Goal: Information Seeking & Learning: Learn about a topic

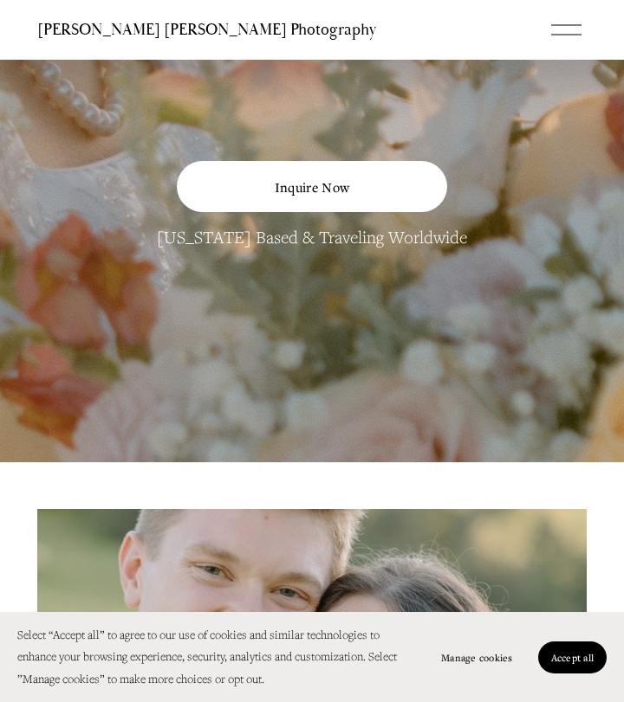
scroll to position [258, 0]
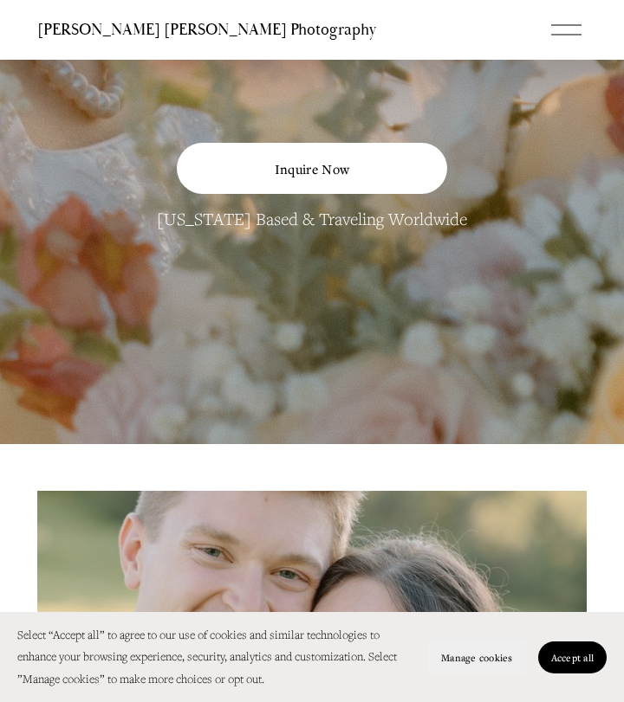
click at [506, 663] on span "Manage cookies" at bounding box center [476, 657] width 71 height 13
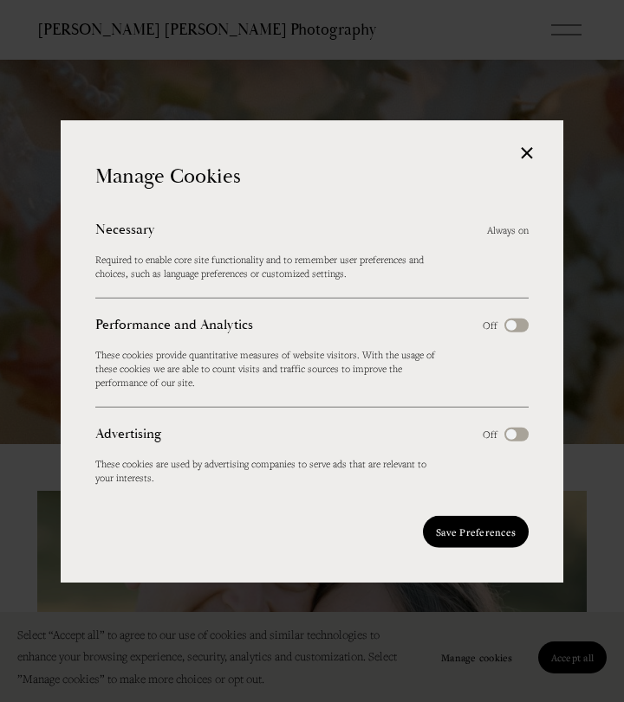
click at [483, 526] on span "Save Preferences" at bounding box center [476, 532] width 80 height 13
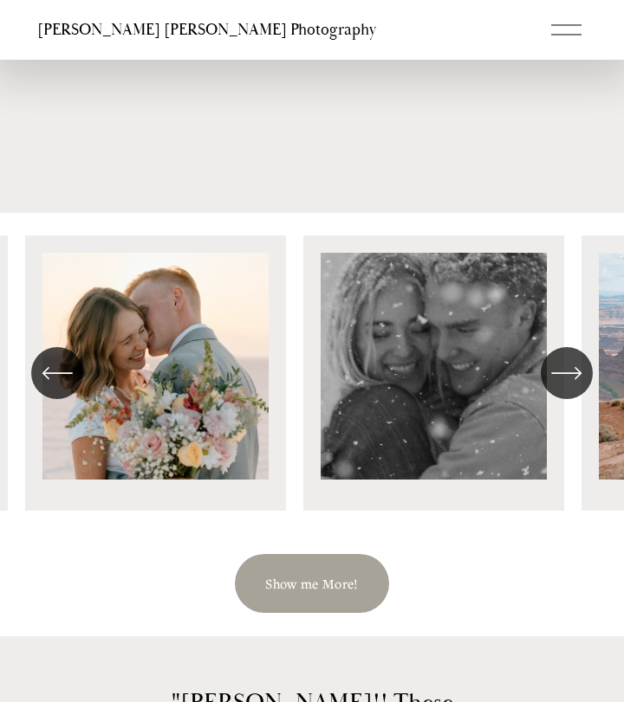
scroll to position [2245, 0]
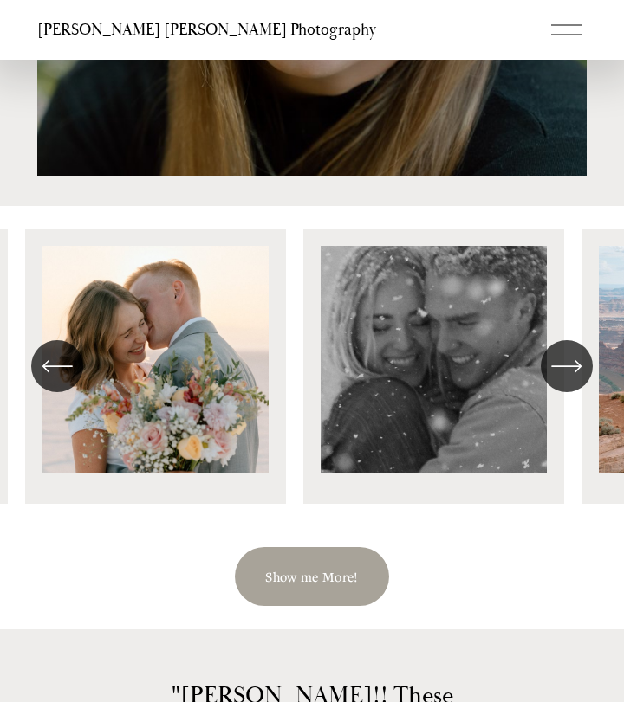
click at [571, 366] on icon "\a \a \a Next\a \a" at bounding box center [566, 366] width 28 height 0
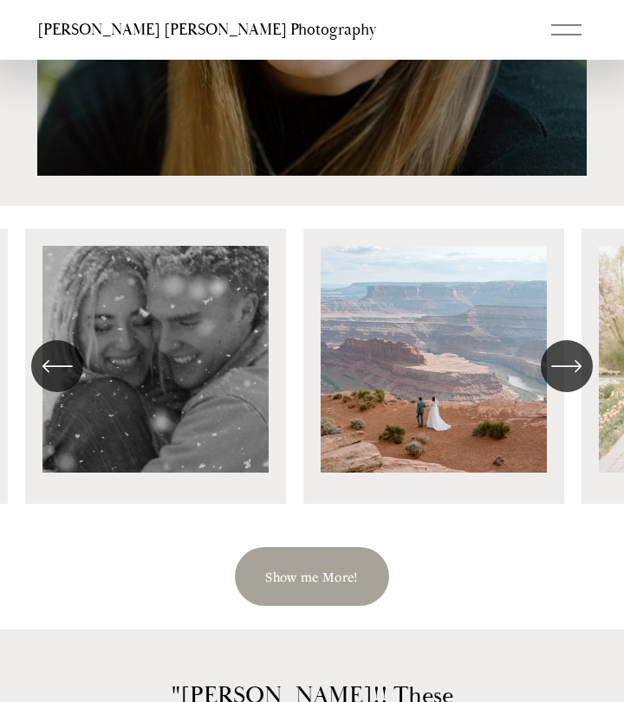
click at [571, 366] on icon "\a \a \a Next\a \a" at bounding box center [566, 366] width 28 height 0
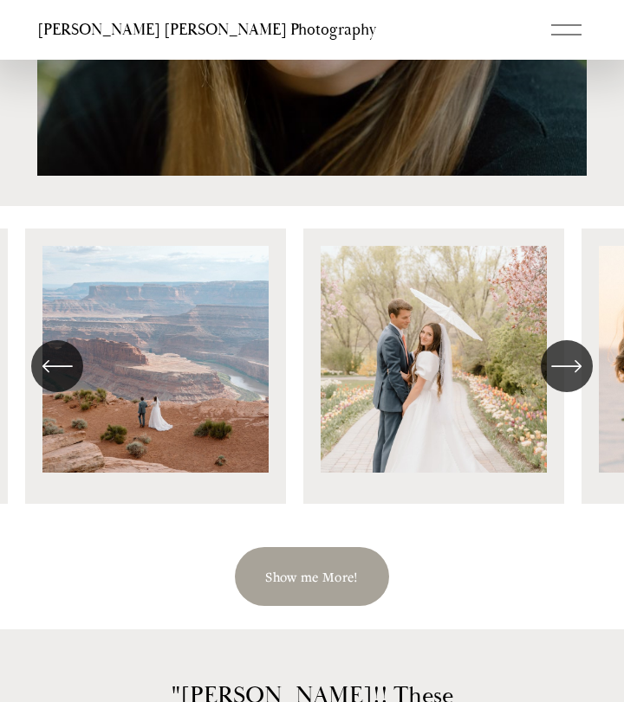
click at [571, 366] on icon "\a \a \a Next\a \a" at bounding box center [566, 366] width 28 height 0
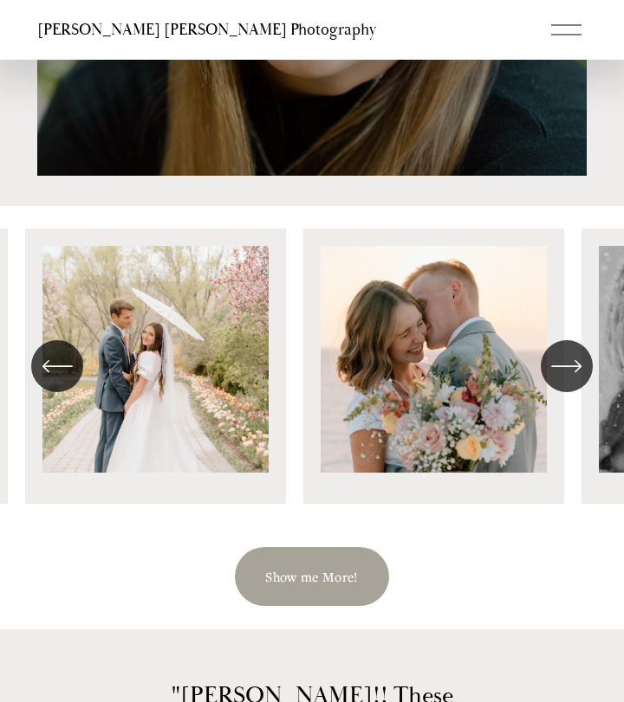
click at [571, 366] on icon "\a \a \a Next\a \a" at bounding box center [566, 366] width 28 height 0
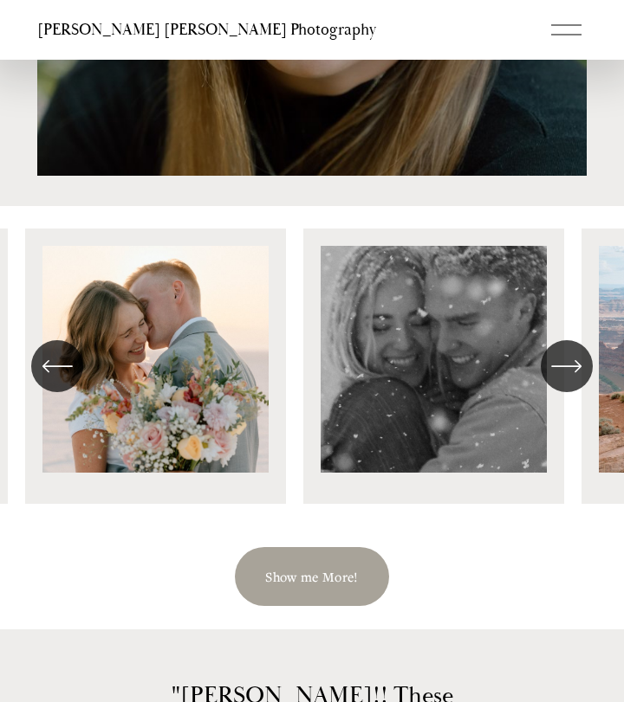
click at [571, 366] on icon "\a \a \a Next\a \a" at bounding box center [566, 366] width 28 height 0
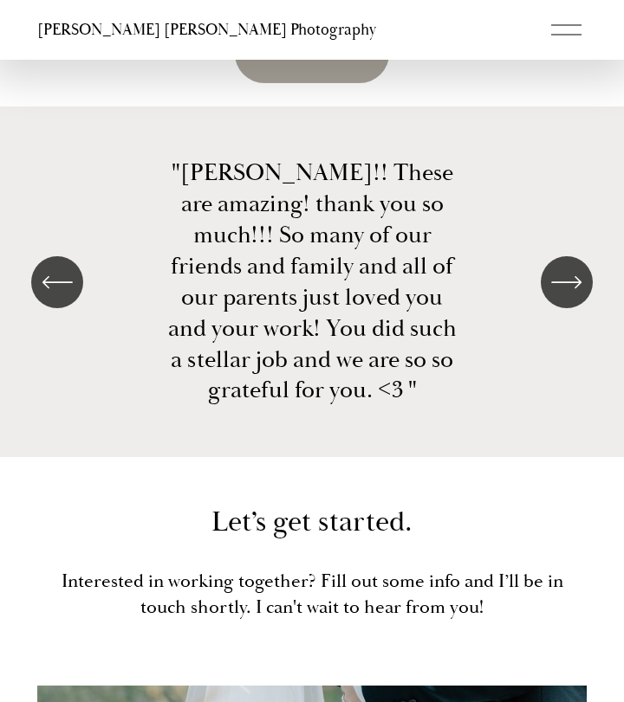
scroll to position [2662, 0]
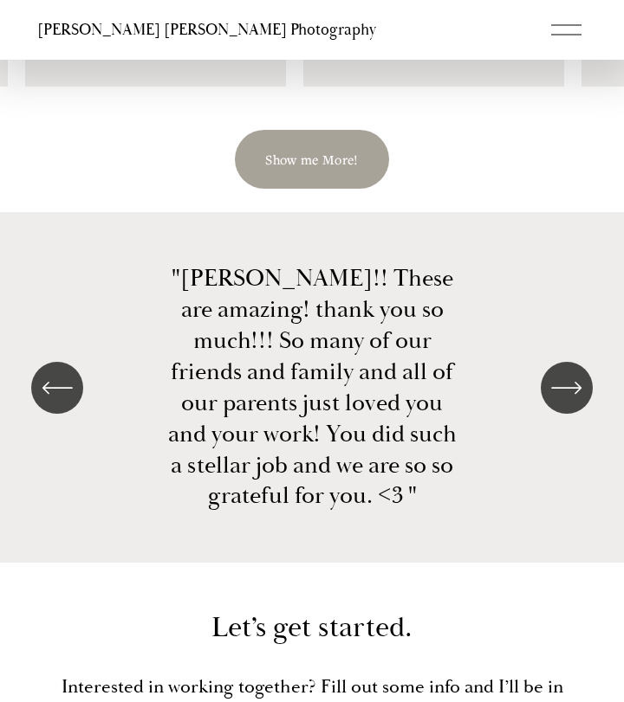
click at [320, 162] on link "Show me More!" at bounding box center [312, 159] width 154 height 59
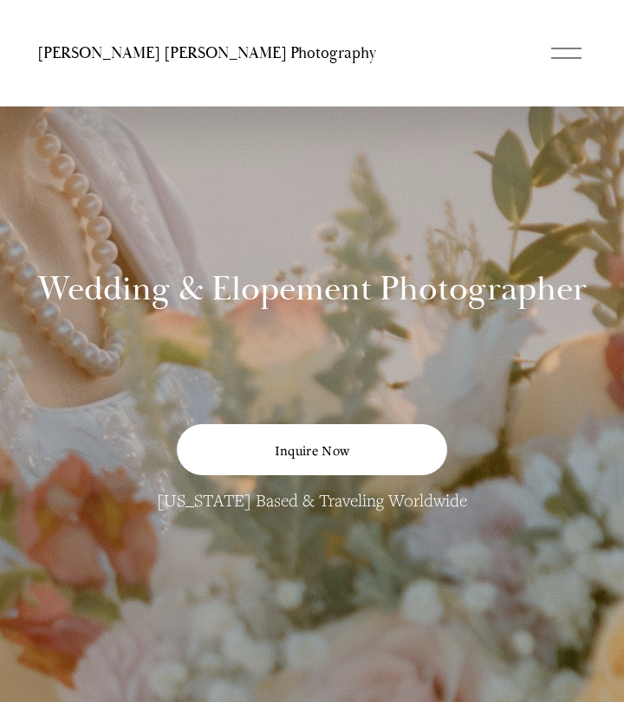
click at [566, 58] on div at bounding box center [566, 58] width 30 height 1
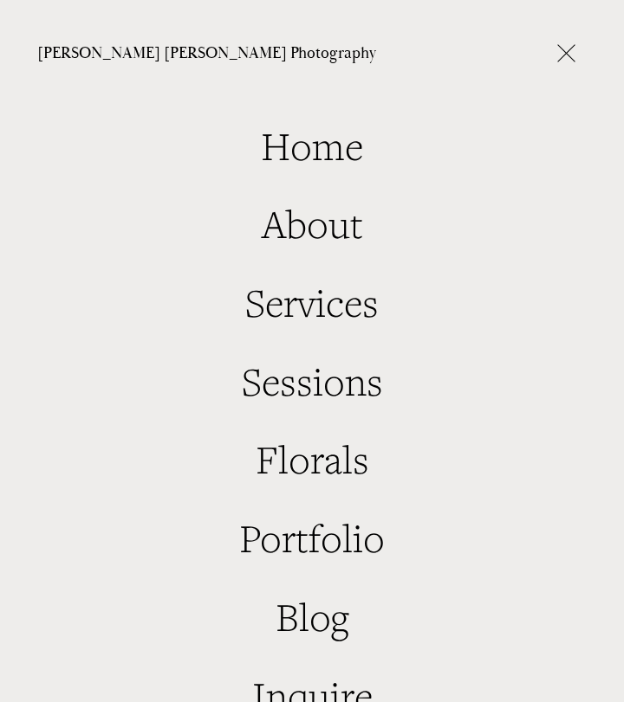
click at [335, 242] on link "About" at bounding box center [312, 225] width 101 height 42
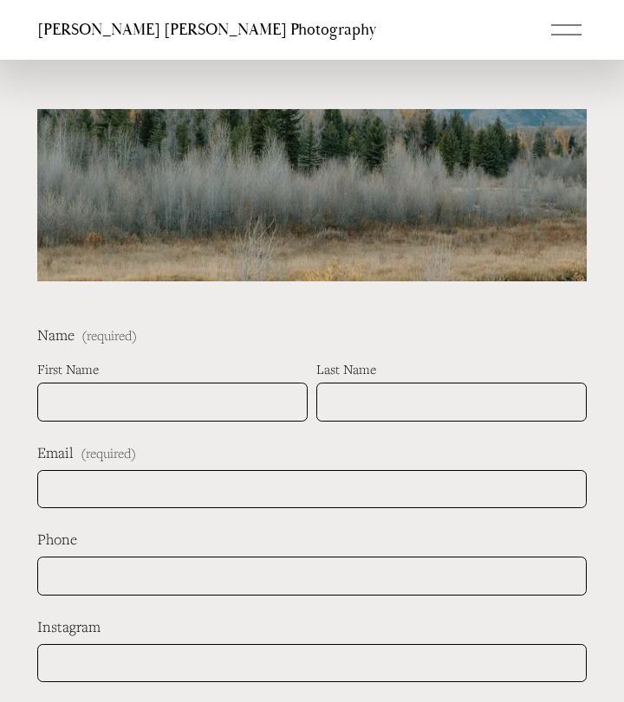
scroll to position [6843, 0]
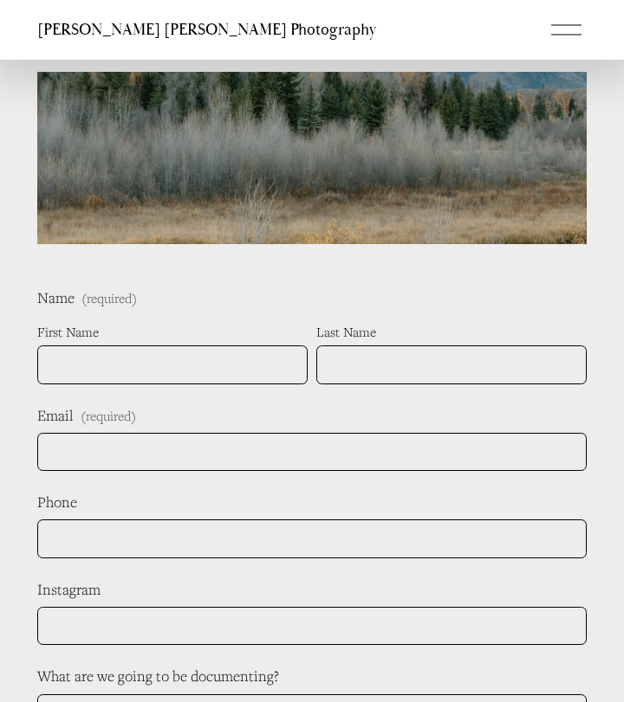
click at [568, 38] on div at bounding box center [566, 30] width 30 height 30
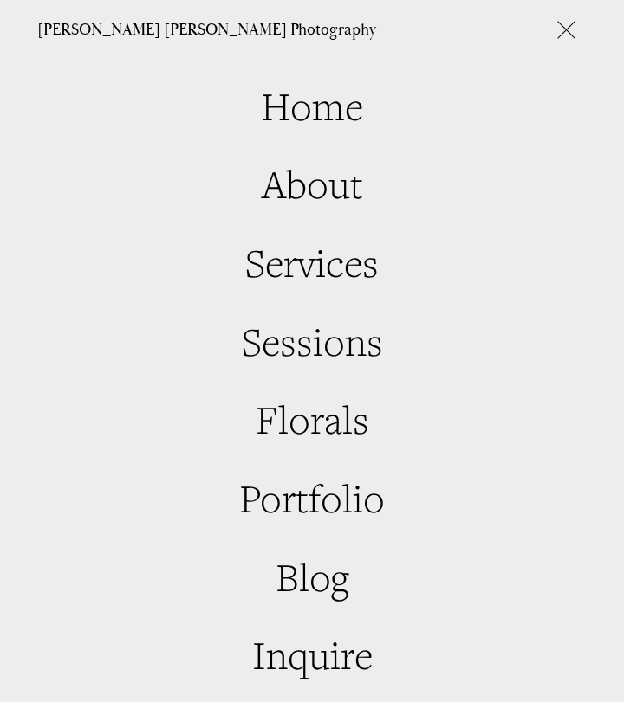
click at [314, 506] on link "Portfolio" at bounding box center [311, 500] width 145 height 42
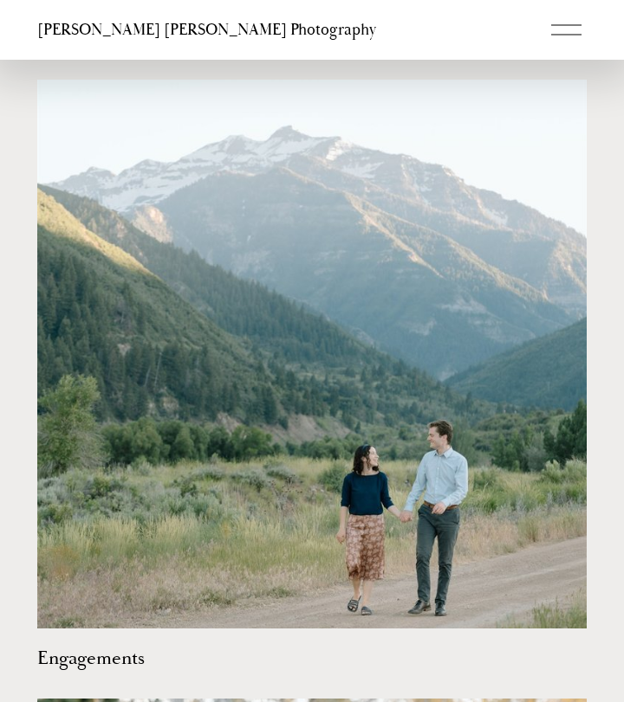
scroll to position [1361, 0]
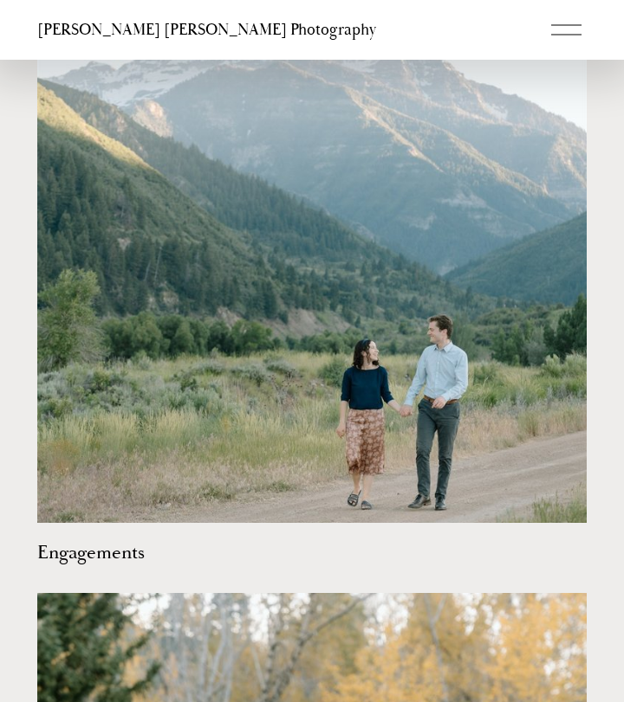
click at [451, 440] on img at bounding box center [311, 248] width 549 height 549
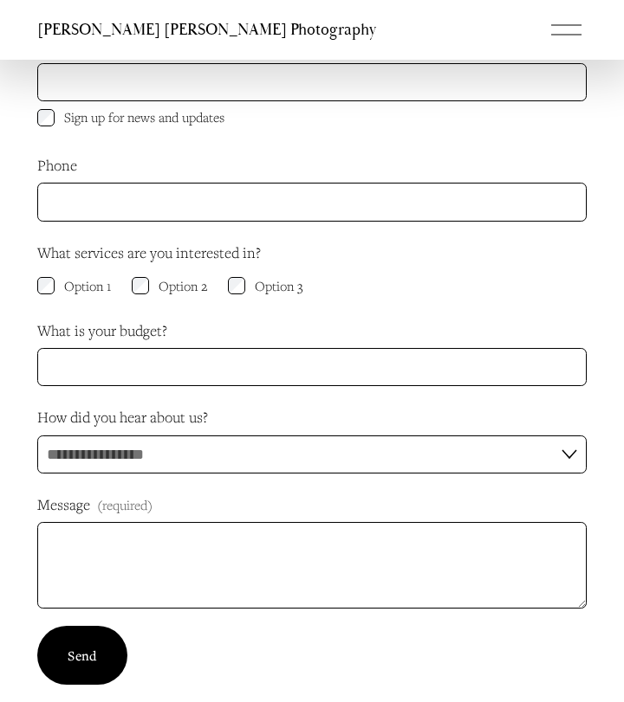
scroll to position [7188, 0]
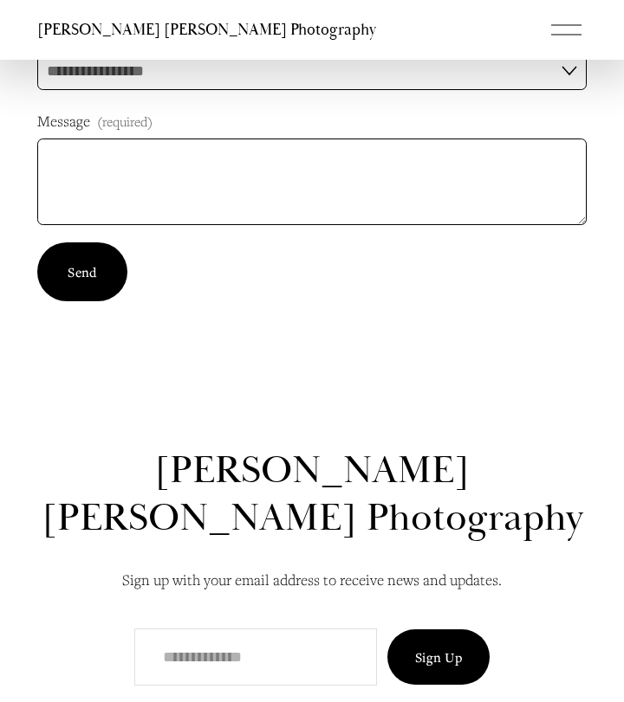
click at [569, 42] on div at bounding box center [566, 30] width 30 height 30
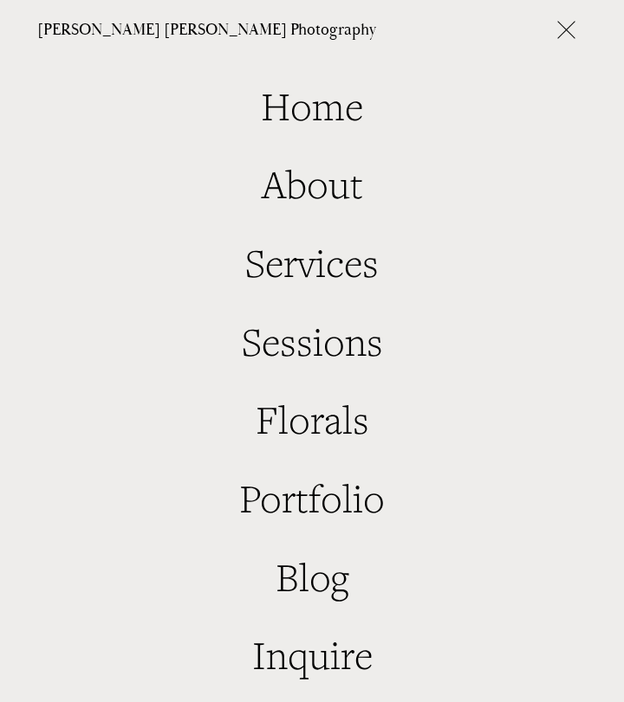
click at [320, 279] on link "Services" at bounding box center [311, 263] width 133 height 42
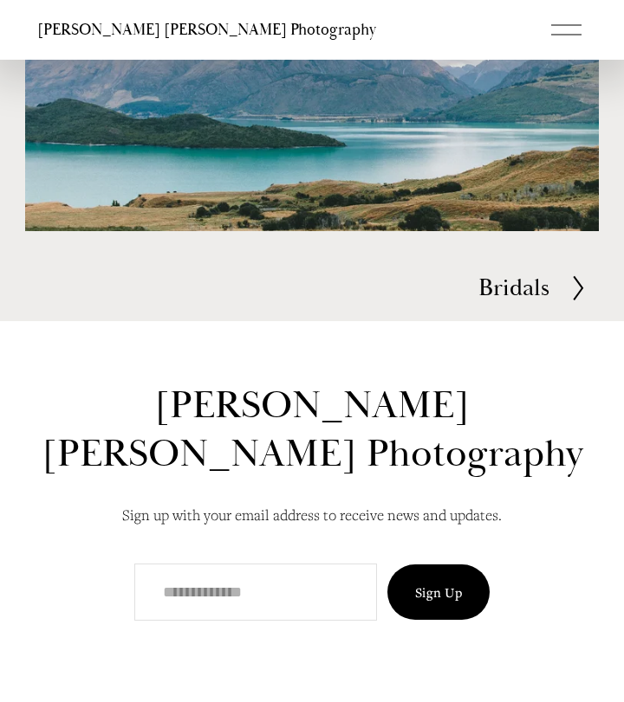
scroll to position [2700, 0]
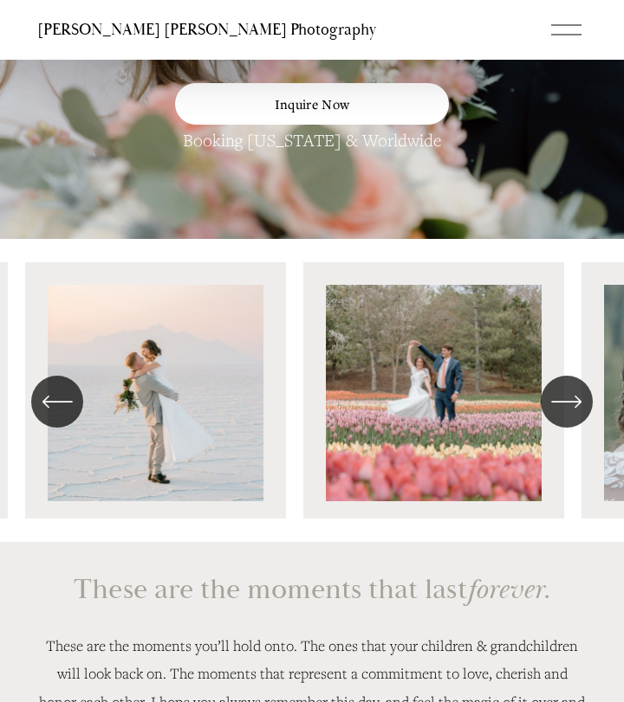
scroll to position [275, 0]
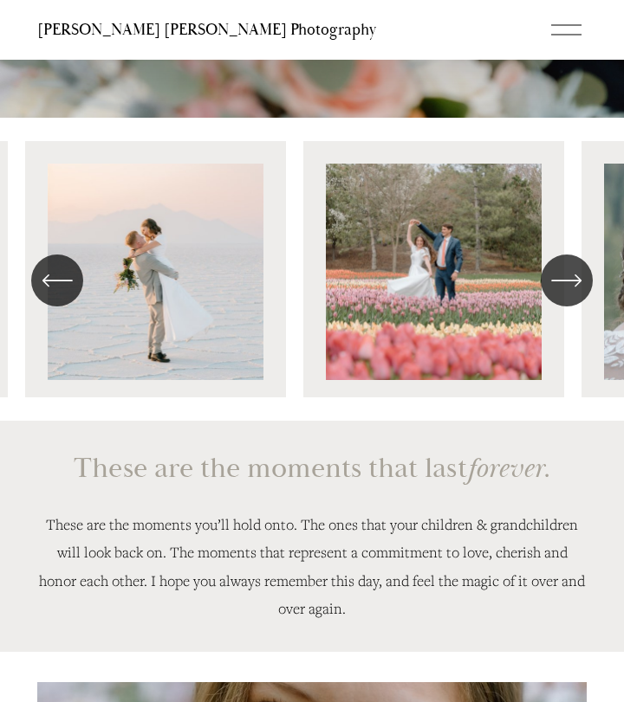
click at [549, 279] on div "\a \a \a Next\a \a" at bounding box center [566, 281] width 52 height 52
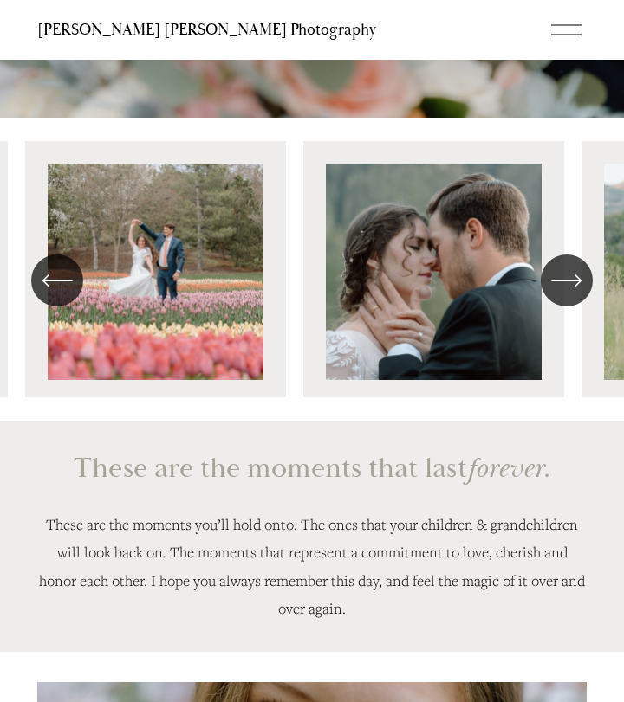
click at [549, 279] on div "\a \a \a Next\a \a" at bounding box center [566, 281] width 52 height 52
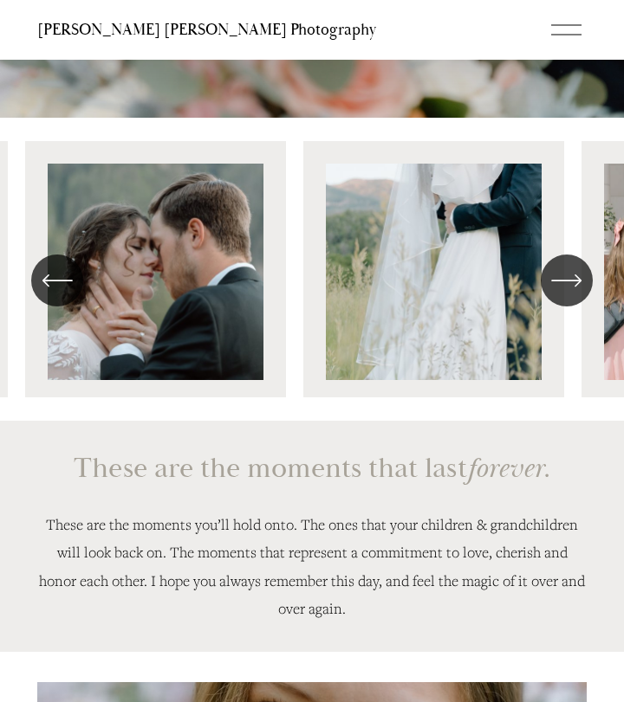
click at [549, 279] on div "\a \a \a Next\a \a" at bounding box center [566, 281] width 52 height 52
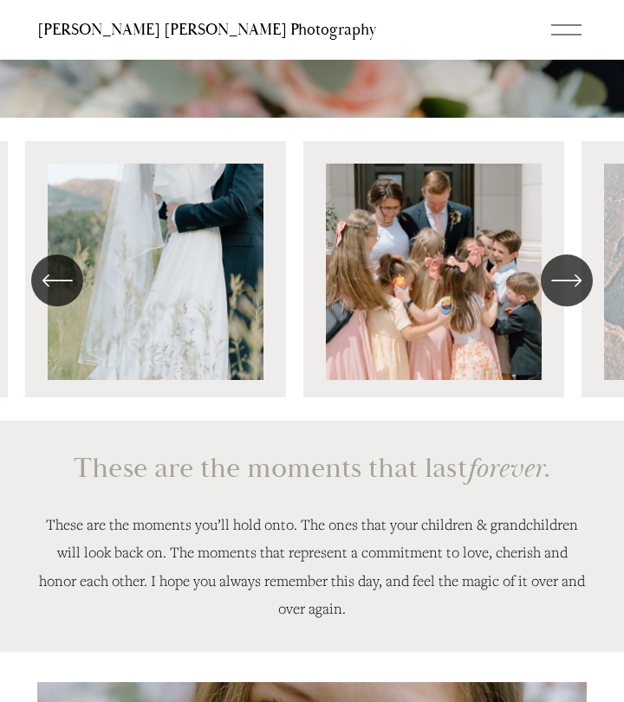
click at [549, 279] on div "\a \a \a Next\a \a" at bounding box center [566, 281] width 52 height 52
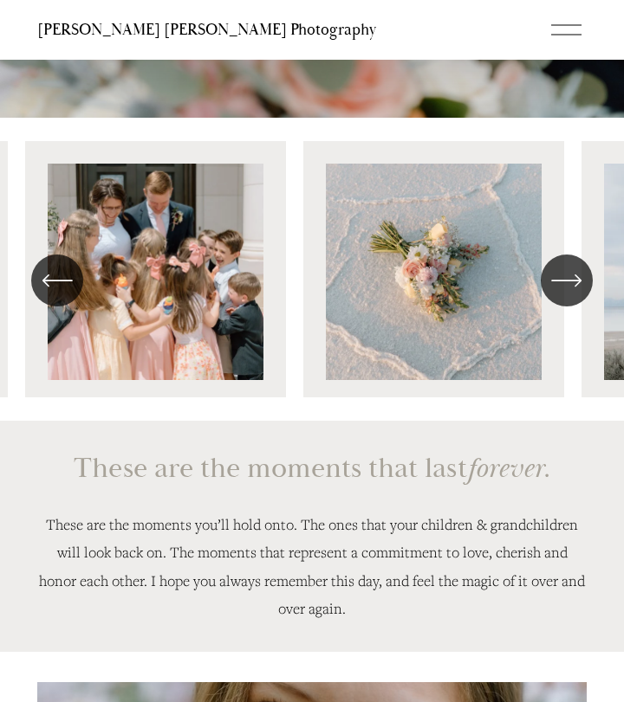
click at [549, 279] on div "\a \a \a Next\a \a" at bounding box center [566, 281] width 52 height 52
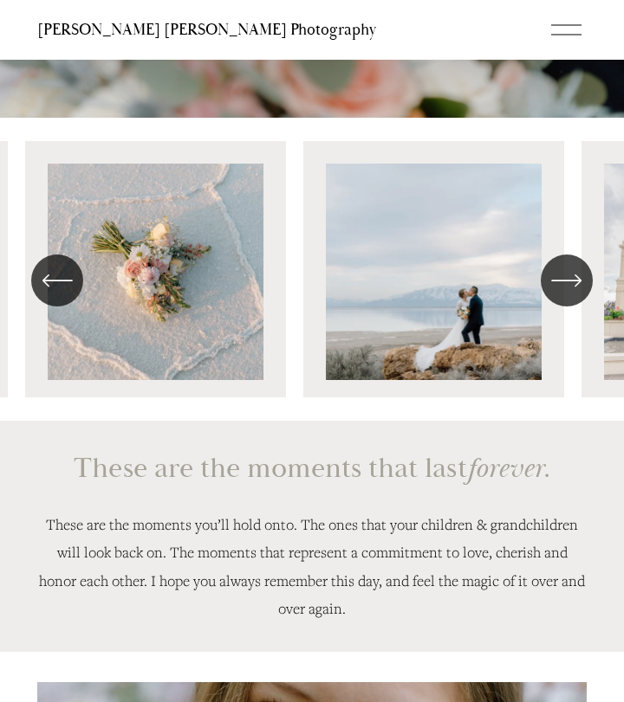
click at [549, 279] on div "\a \a \a Next\a \a" at bounding box center [566, 281] width 52 height 52
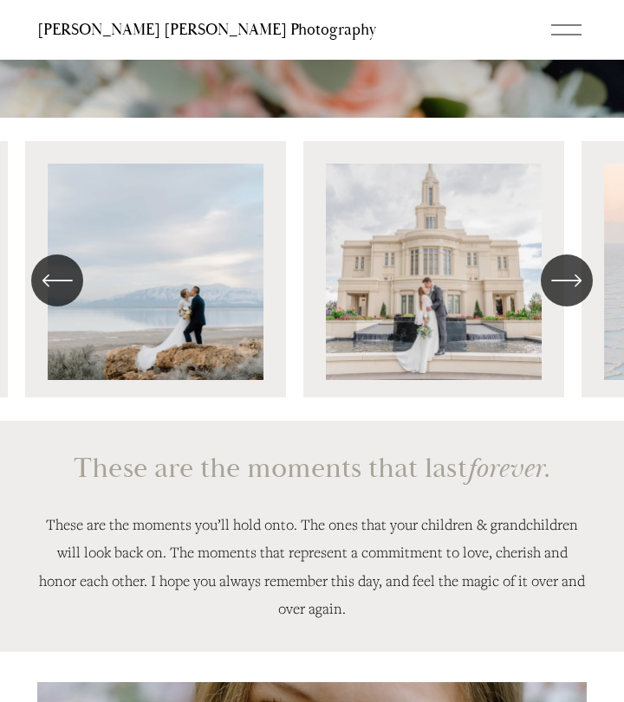
click at [549, 279] on div "\a \a \a Next\a \a" at bounding box center [566, 281] width 52 height 52
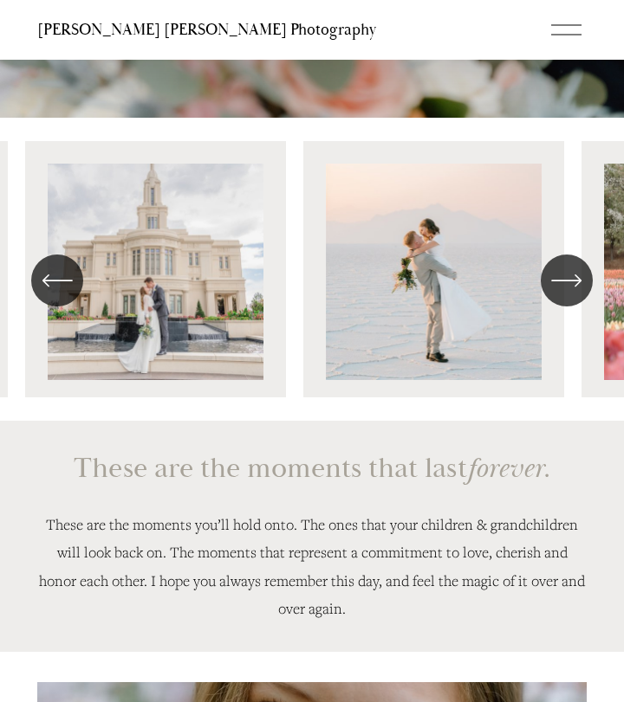
click at [549, 279] on div "\a \a \a Next\a \a" at bounding box center [566, 281] width 52 height 52
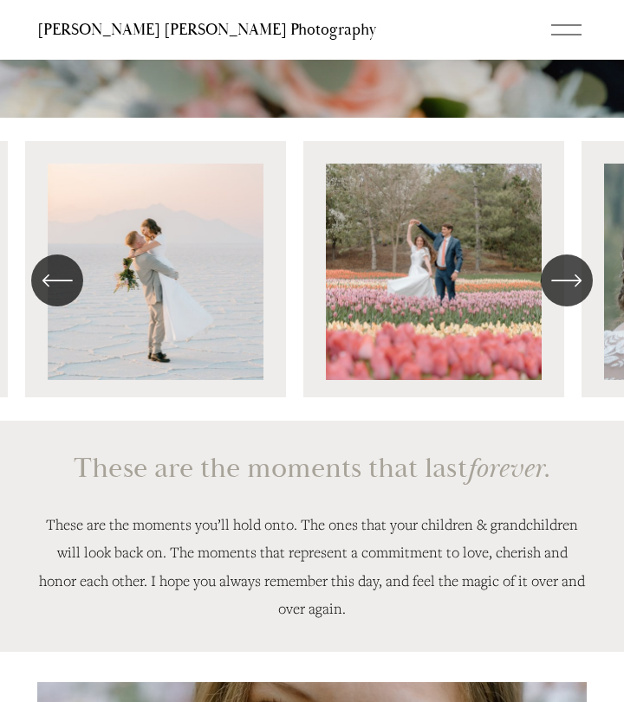
click at [549, 279] on div "\a \a \a Next\a \a" at bounding box center [566, 281] width 52 height 52
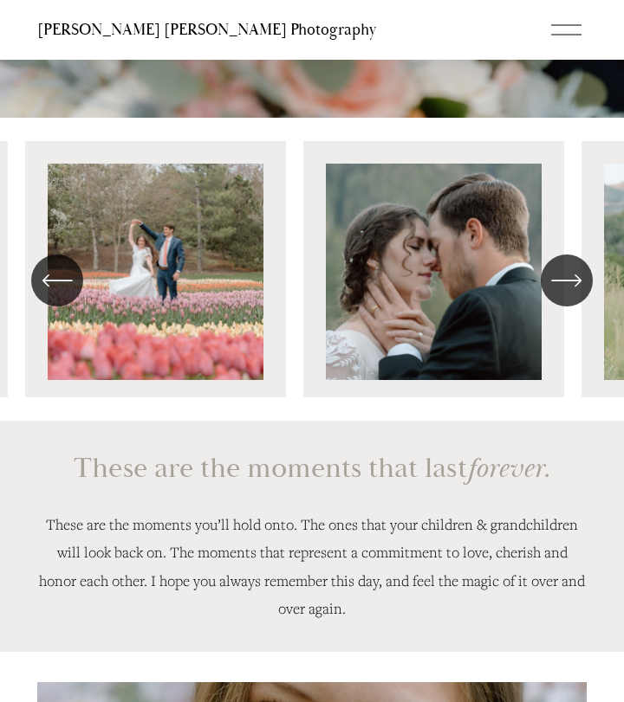
click at [549, 279] on div "\a \a \a Next\a \a" at bounding box center [566, 281] width 52 height 52
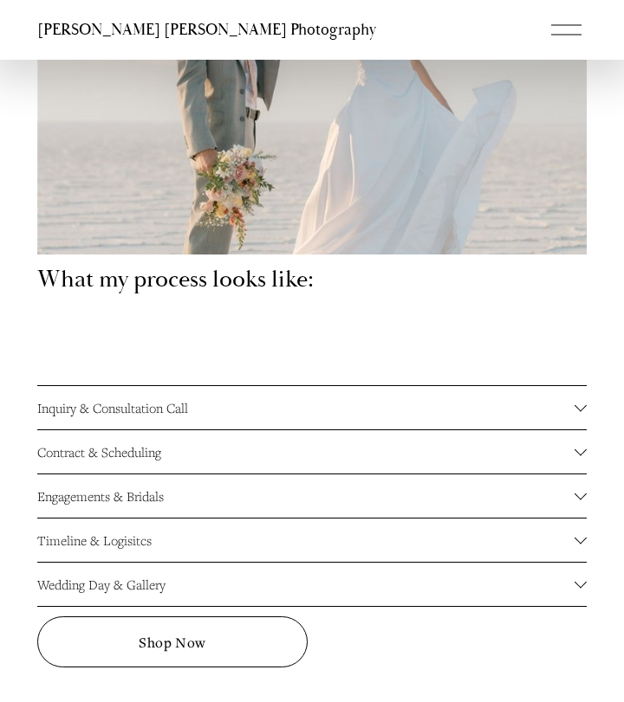
scroll to position [2193, 0]
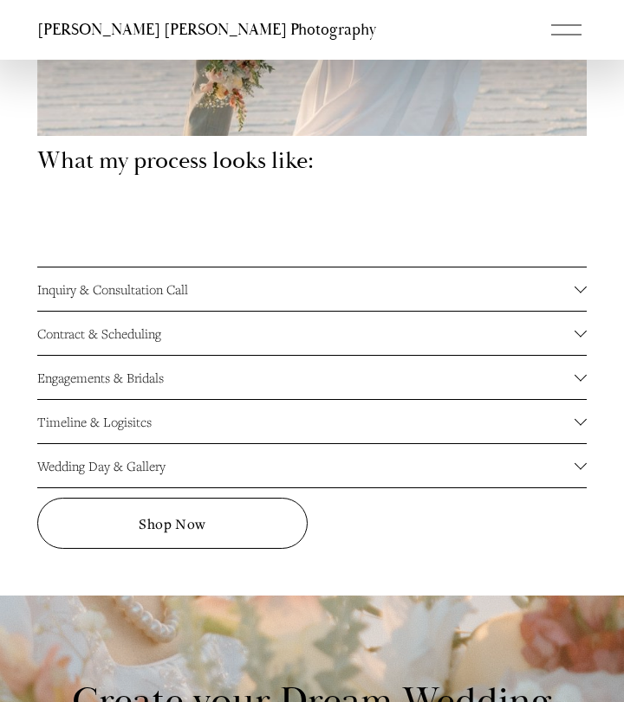
click at [336, 383] on span "Engagements & Bridals" at bounding box center [305, 377] width 537 height 17
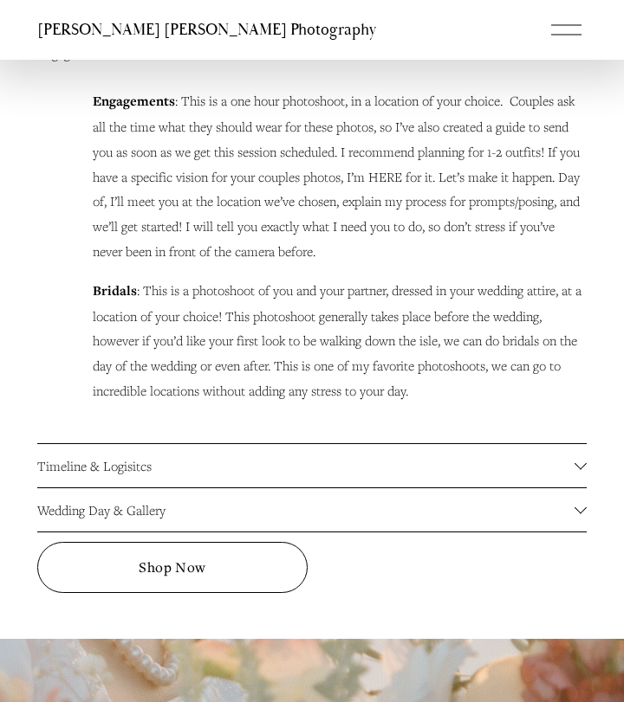
scroll to position [2526, 0]
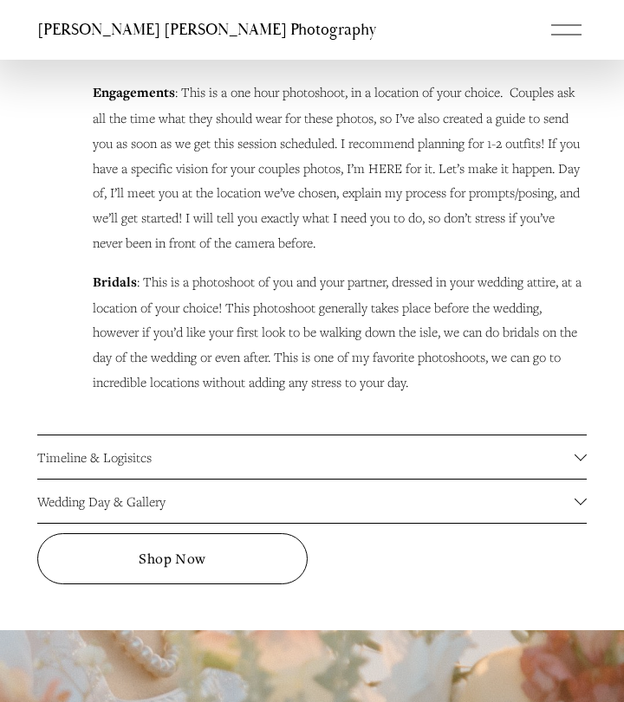
click at [389, 172] on p "Engagements : This is a one hour photoshoot, in a location of your choice. Coup…" at bounding box center [340, 168] width 494 height 176
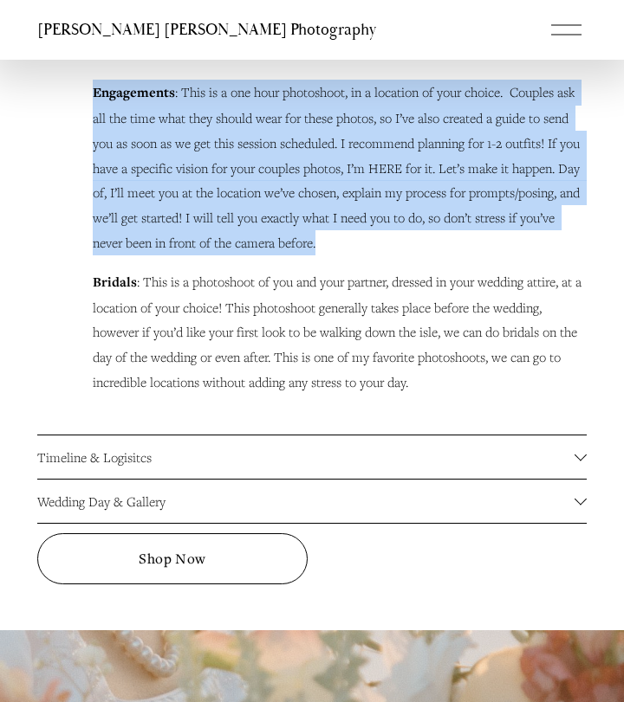
click at [369, 214] on p "Engagements : This is a one hour photoshoot, in a location of your choice. Coup…" at bounding box center [340, 168] width 494 height 176
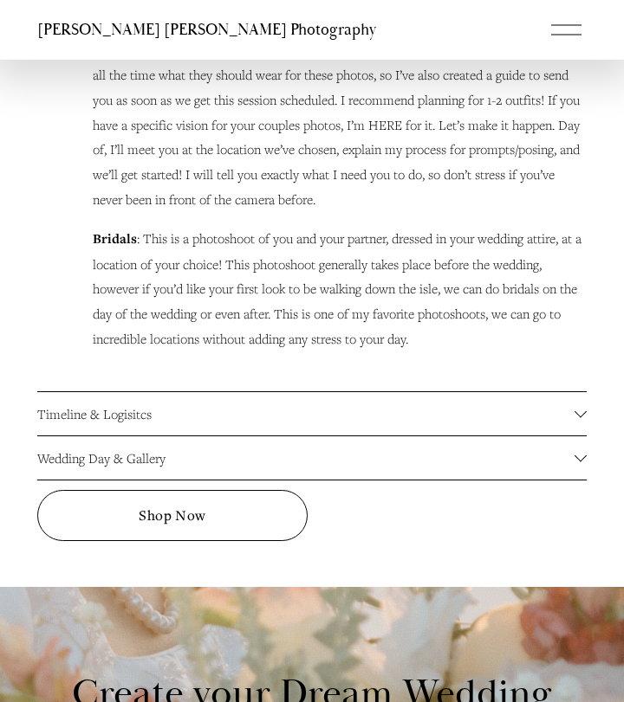
scroll to position [2575, 0]
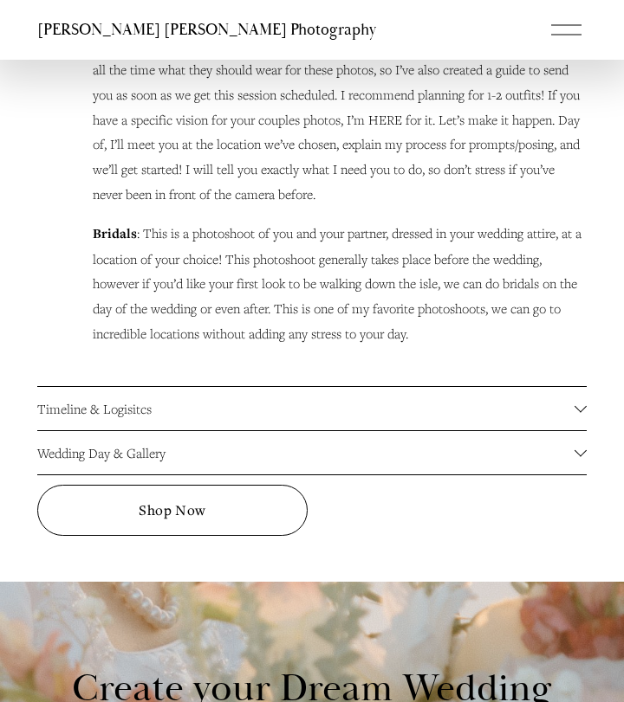
click at [312, 415] on button "Timeline & Logisitcs" at bounding box center [311, 408] width 549 height 43
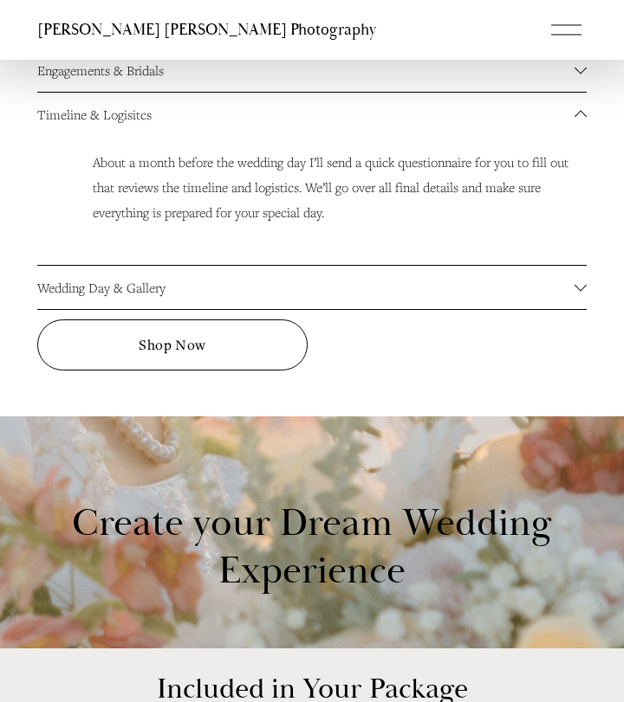
scroll to position [2411, 0]
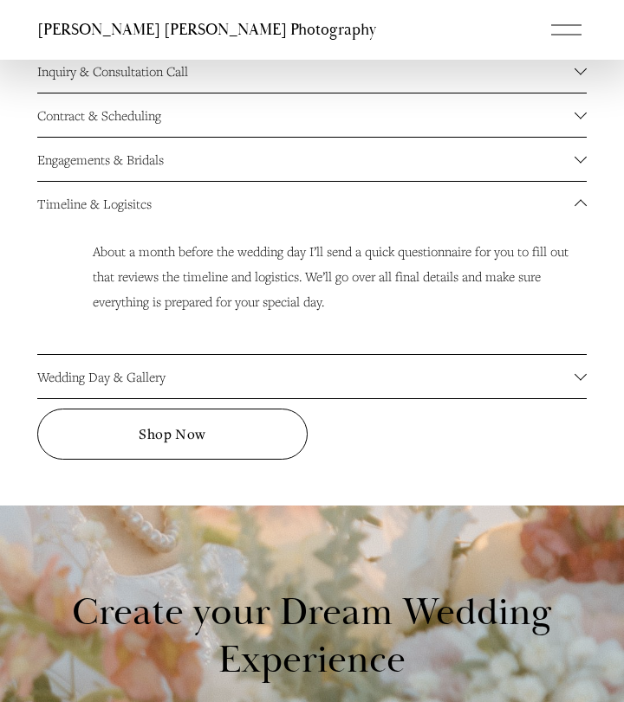
click at [340, 369] on span "Wedding Day & Gallery" at bounding box center [305, 376] width 537 height 17
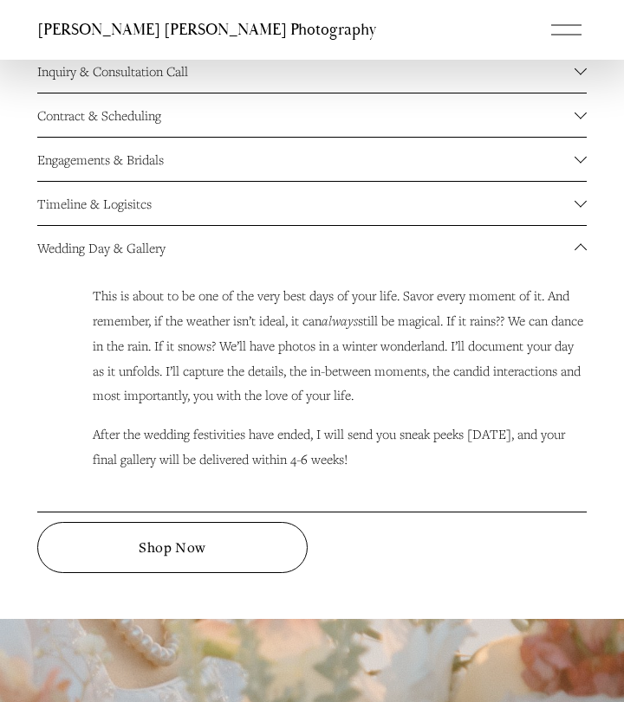
click at [340, 369] on p "This is about to be one of the very best days of your life. Savor every moment …" at bounding box center [340, 345] width 494 height 125
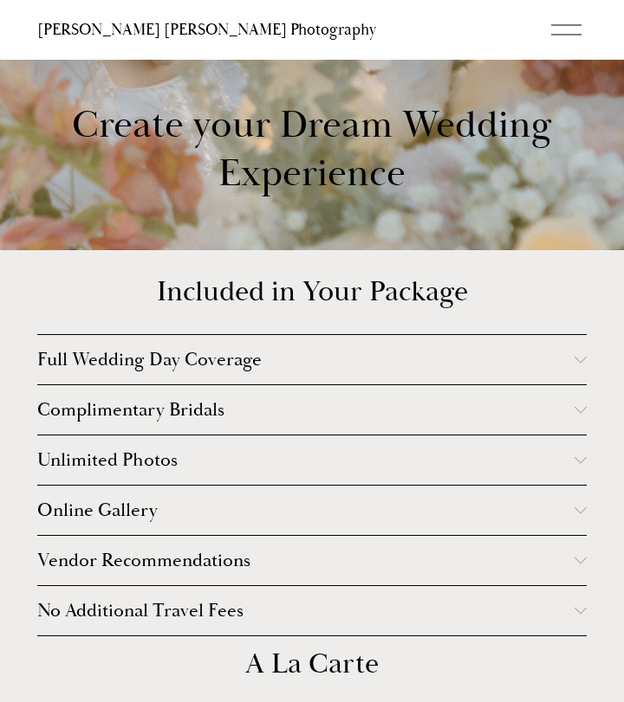
scroll to position [3037, 0]
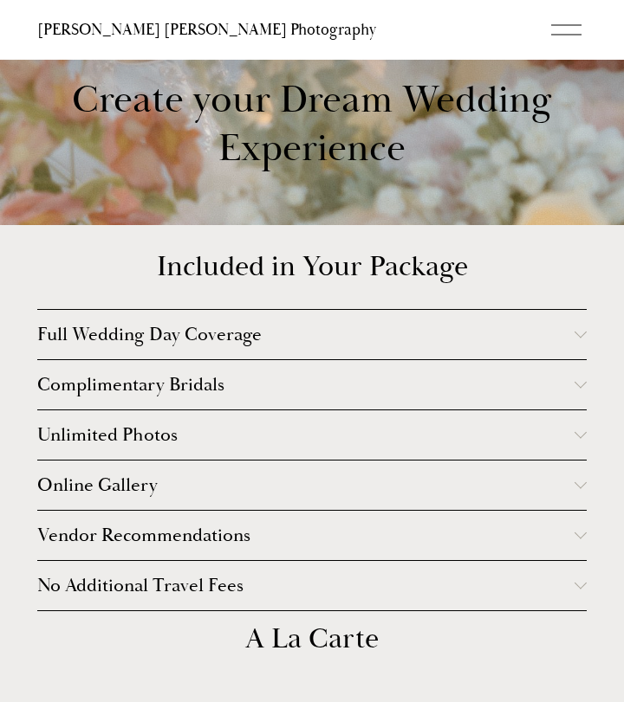
click at [489, 330] on span "Full Wedding Day Coverage" at bounding box center [305, 334] width 537 height 23
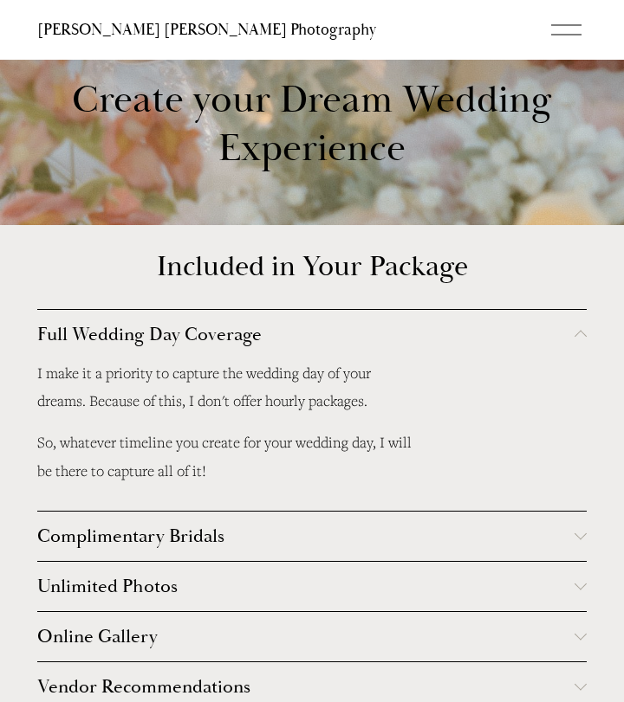
click at [489, 330] on span "Full Wedding Day Coverage" at bounding box center [305, 334] width 537 height 23
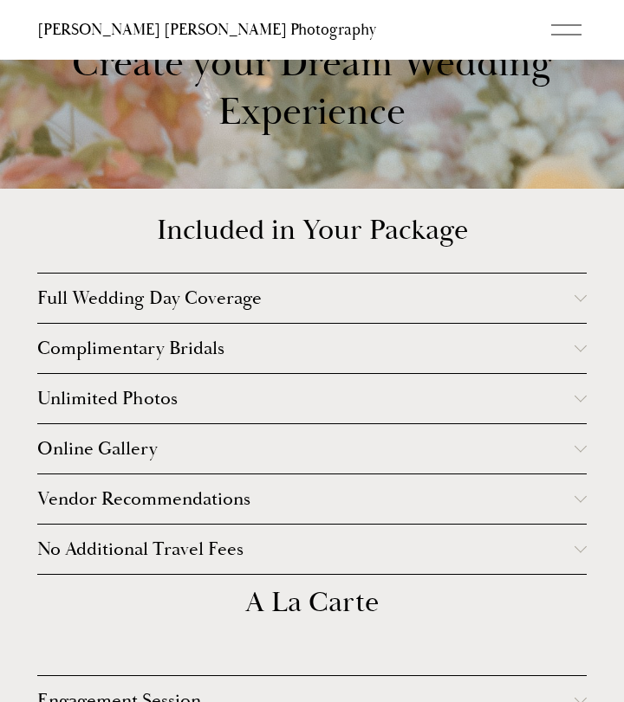
scroll to position [3078, 0]
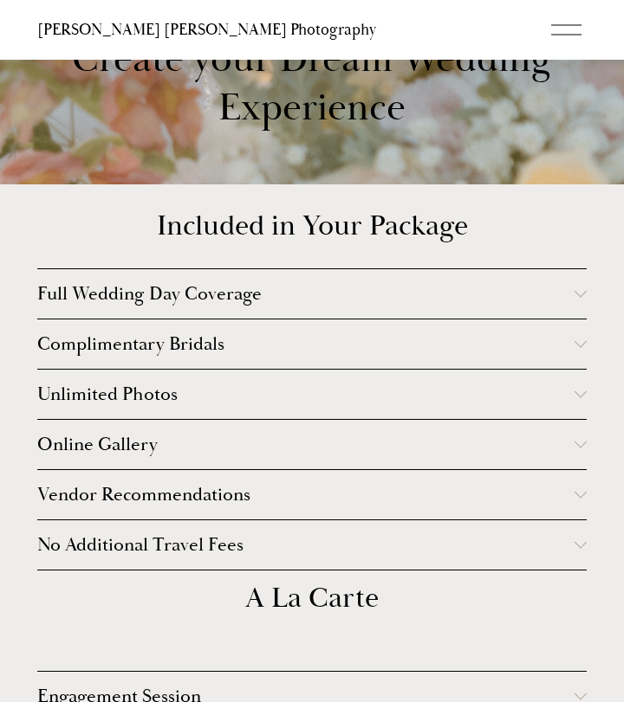
click at [489, 333] on span "Complimentary Bridals" at bounding box center [305, 344] width 537 height 23
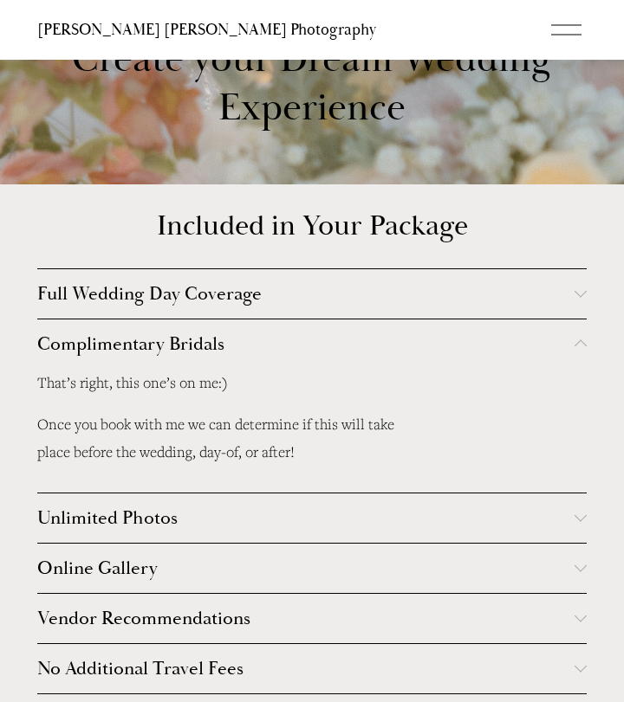
click at [489, 333] on span "Complimentary Bridals" at bounding box center [305, 344] width 537 height 23
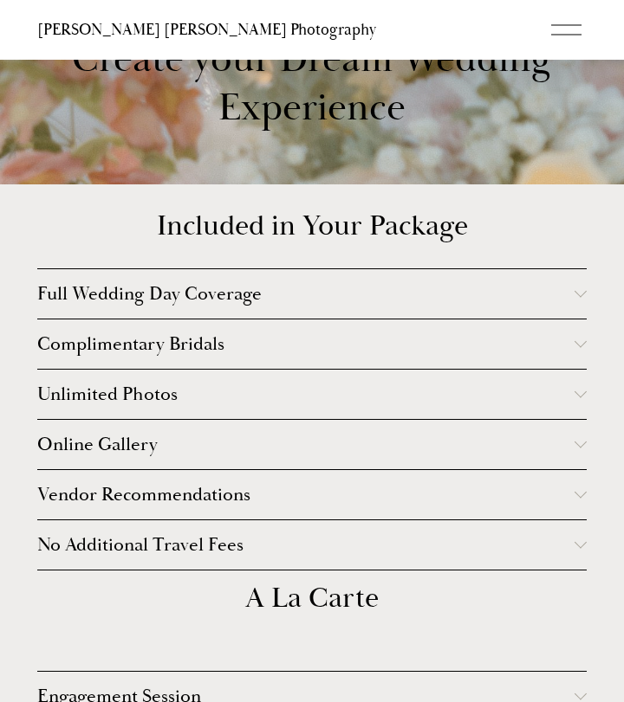
click at [475, 394] on span "Unlimited Photos" at bounding box center [305, 394] width 537 height 23
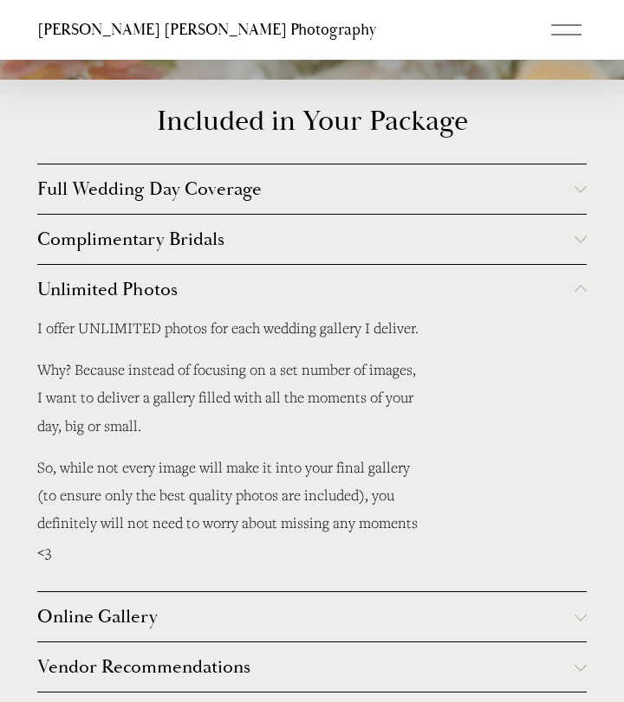
scroll to position [3186, 0]
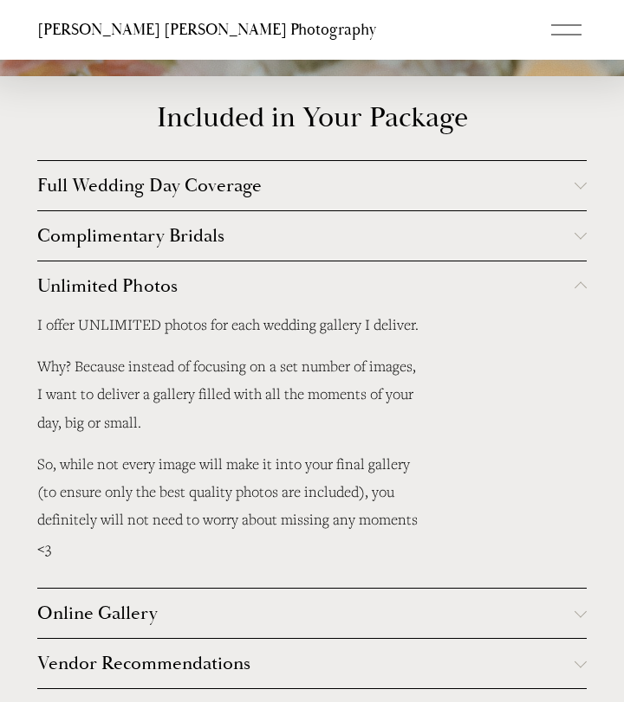
click at [421, 305] on button "Unlimited Photos" at bounding box center [311, 286] width 549 height 49
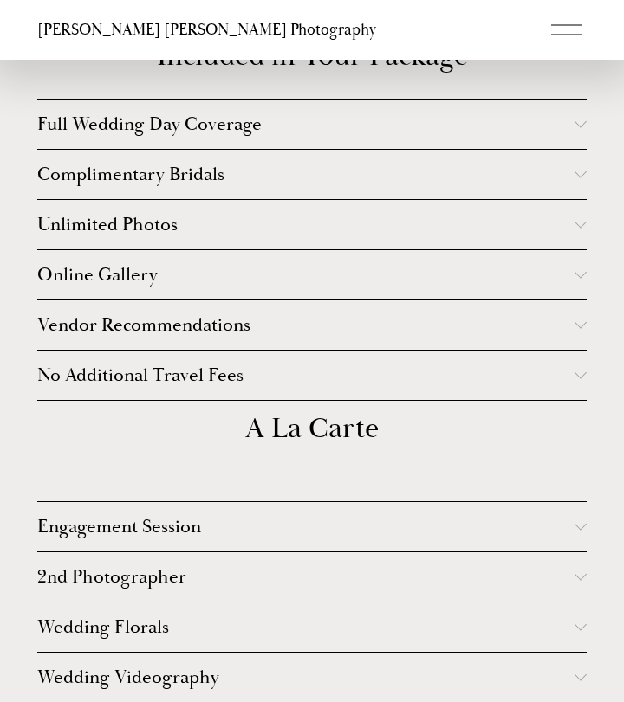
scroll to position [3274, 0]
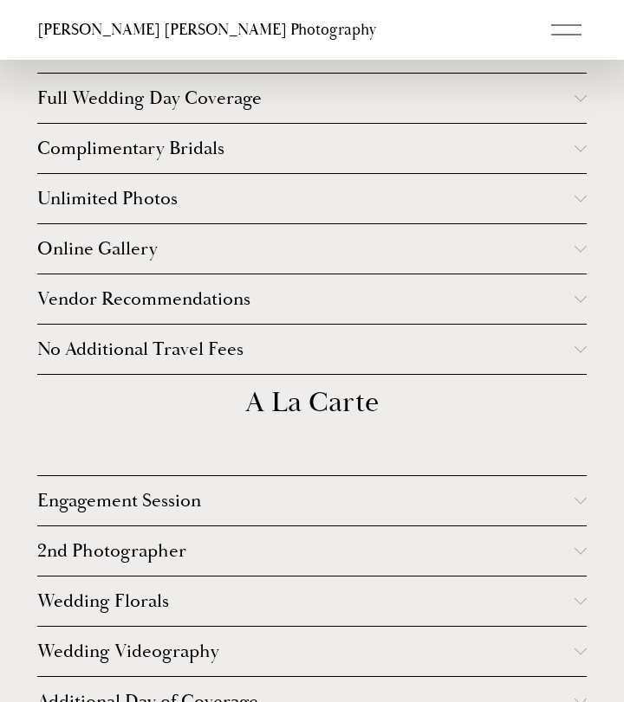
click at [412, 305] on span "Vendor Recommendations" at bounding box center [305, 299] width 537 height 23
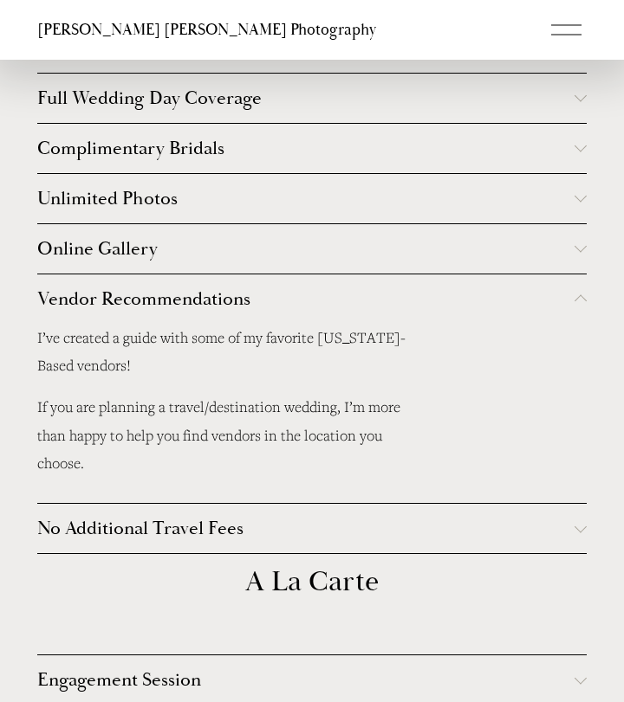
click at [412, 305] on span "Vendor Recommendations" at bounding box center [305, 299] width 537 height 23
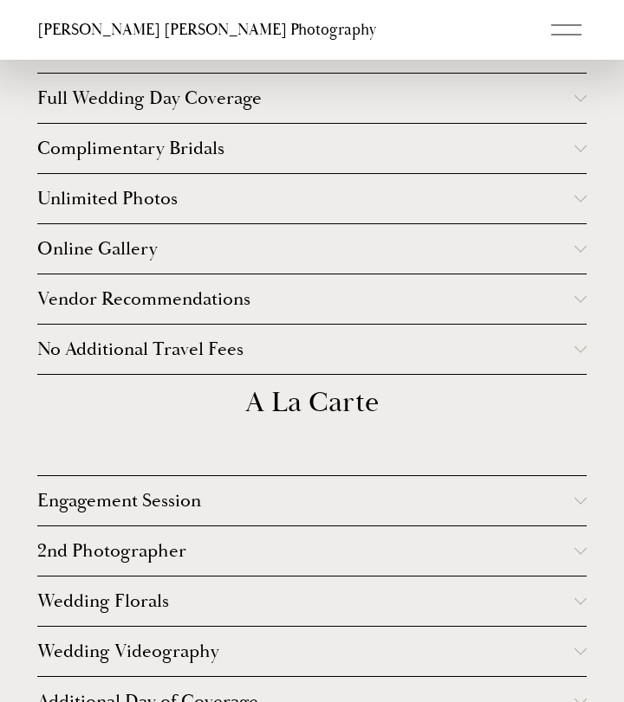
click at [392, 352] on span "No Additional Travel Fees" at bounding box center [305, 349] width 537 height 23
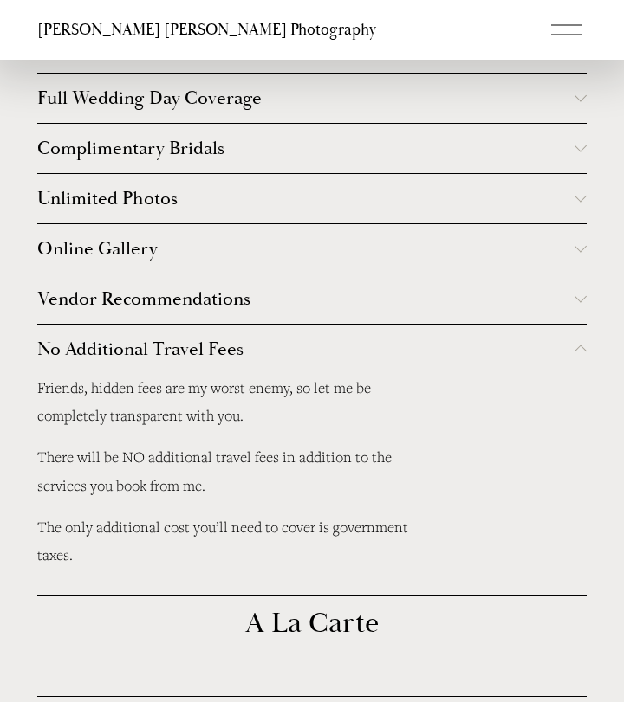
click at [392, 352] on span "No Additional Travel Fees" at bounding box center [305, 349] width 537 height 23
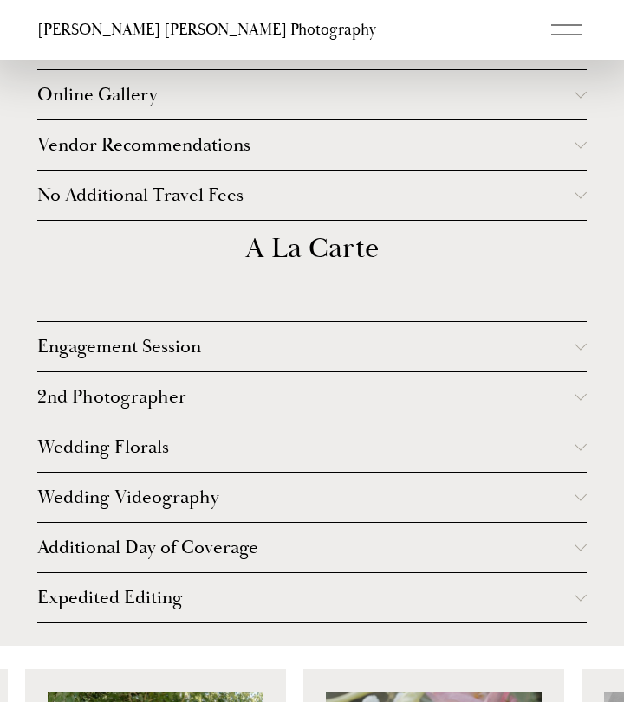
scroll to position [3431, 0]
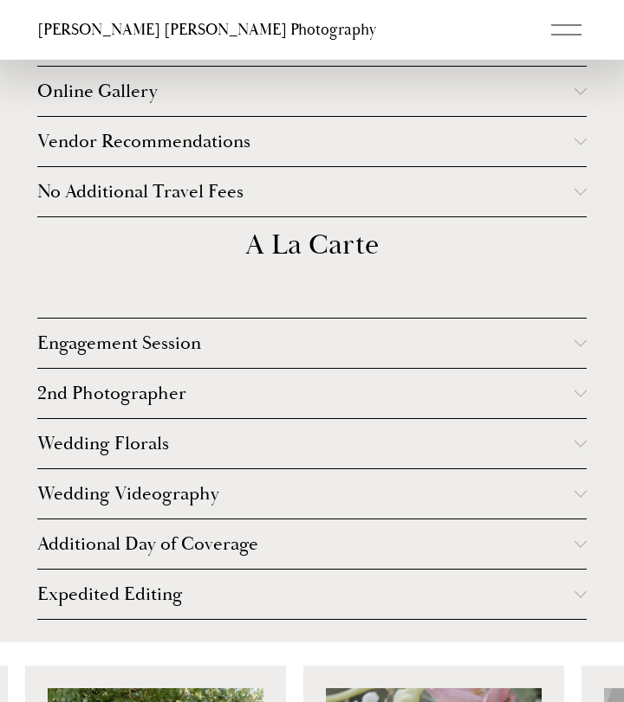
click at [392, 352] on button "Engagement Session" at bounding box center [311, 343] width 549 height 49
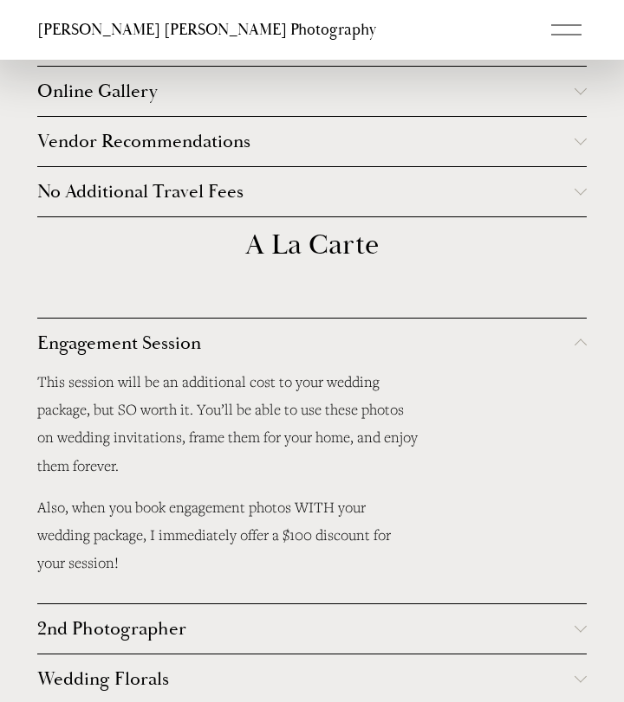
click at [392, 352] on button "Engagement Session" at bounding box center [311, 343] width 549 height 49
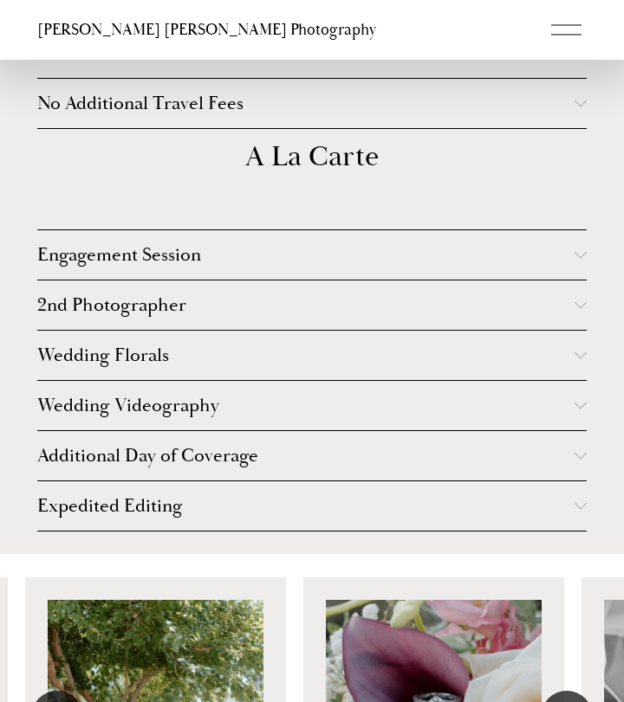
scroll to position [3525, 0]
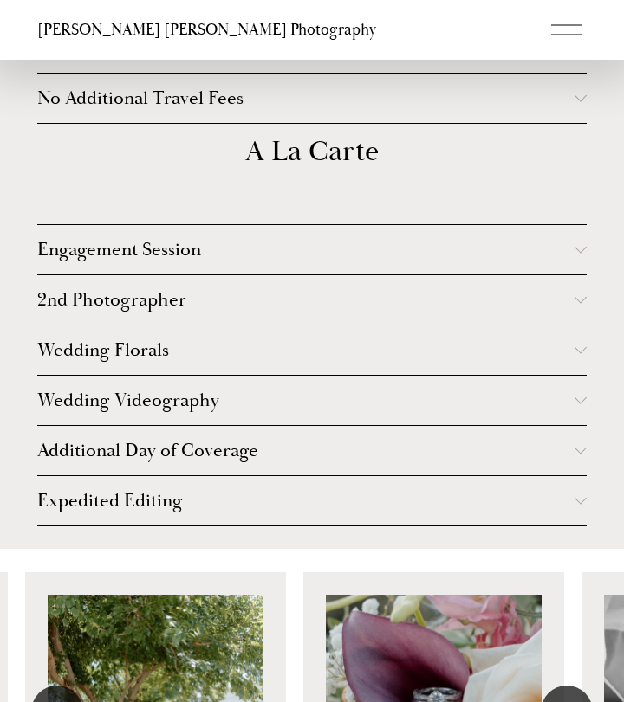
click at [392, 352] on span "Wedding Florals" at bounding box center [305, 350] width 537 height 23
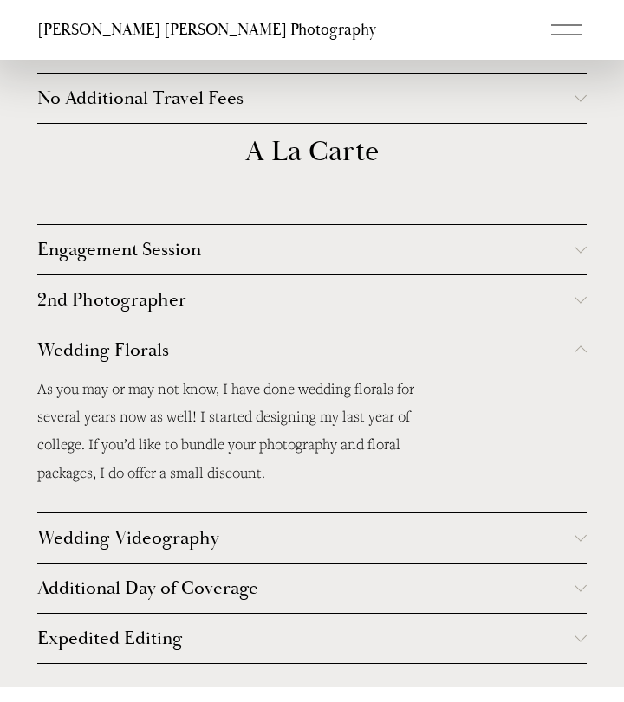
click at [392, 352] on span "Wedding Florals" at bounding box center [305, 350] width 537 height 23
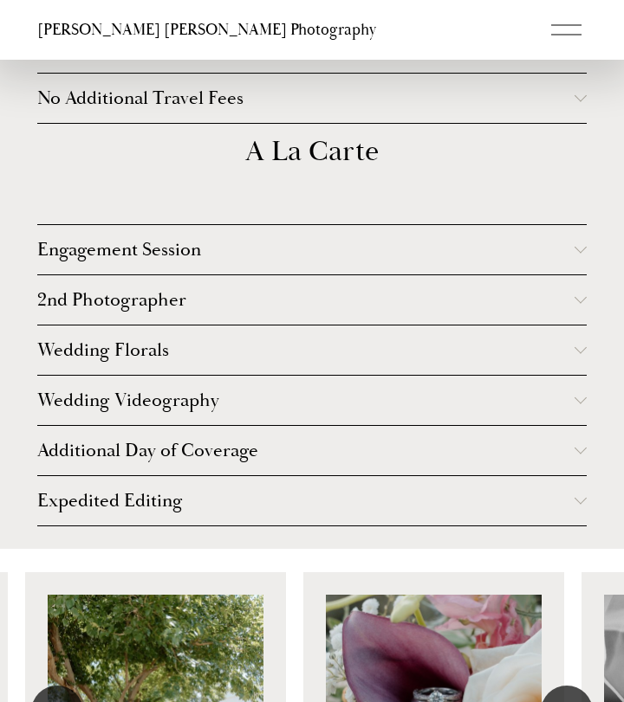
click at [388, 304] on span "2nd Photographer" at bounding box center [305, 299] width 537 height 23
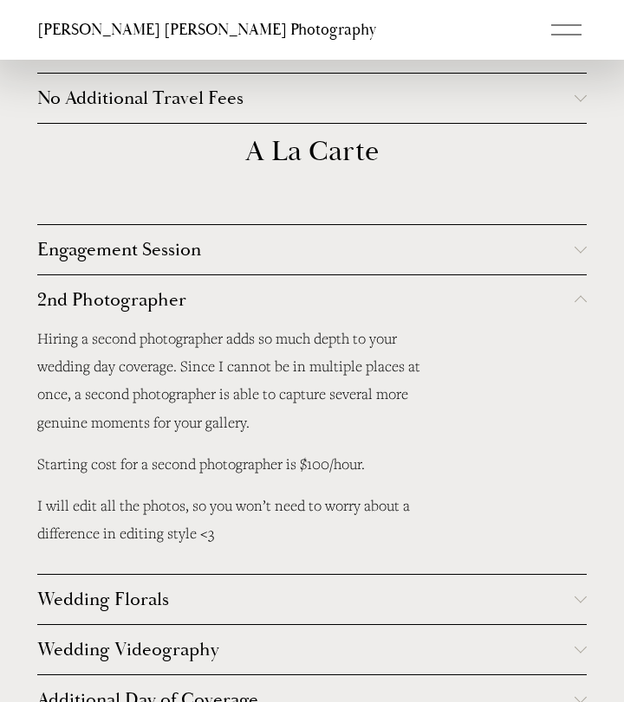
click at [388, 304] on span "2nd Photographer" at bounding box center [305, 299] width 537 height 23
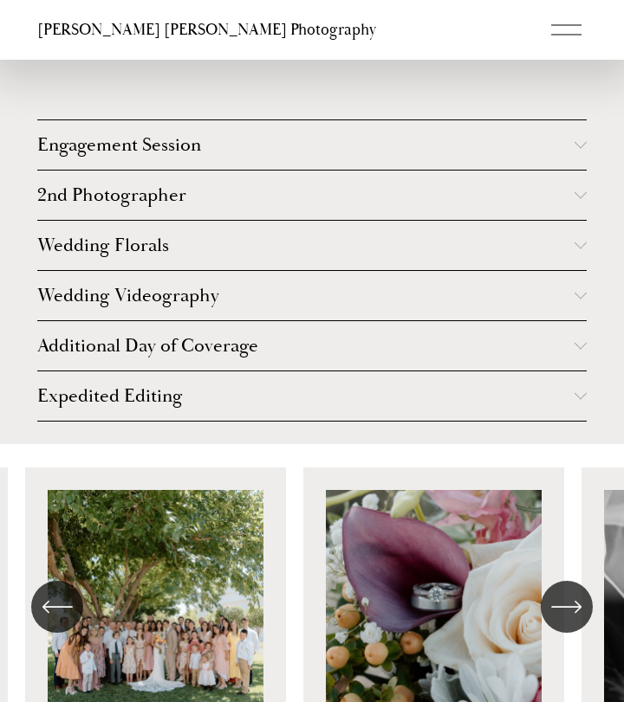
scroll to position [3723, 0]
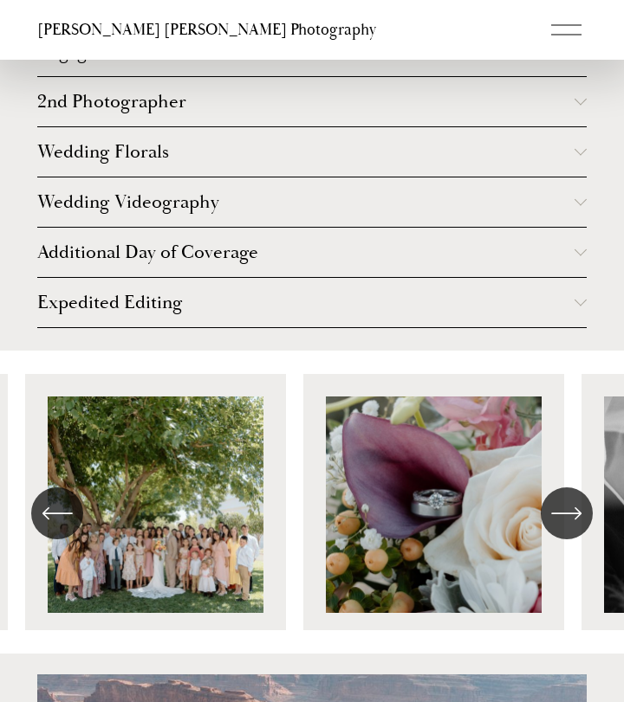
click at [388, 304] on span "Expedited Editing" at bounding box center [305, 302] width 537 height 23
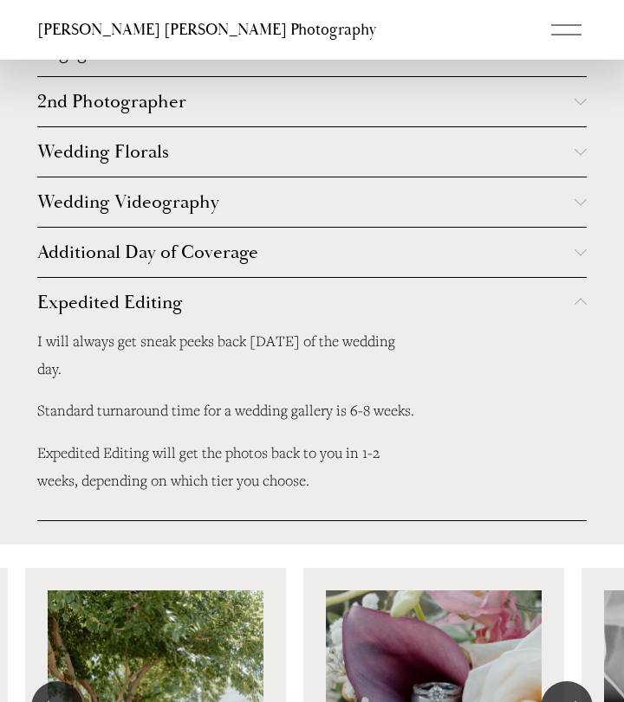
click at [388, 304] on span "Expedited Editing" at bounding box center [305, 302] width 537 height 23
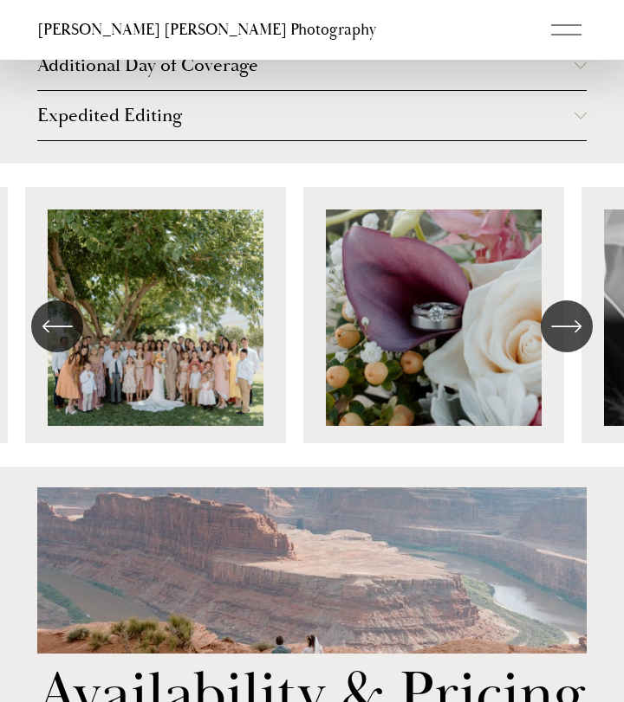
scroll to position [3953, 0]
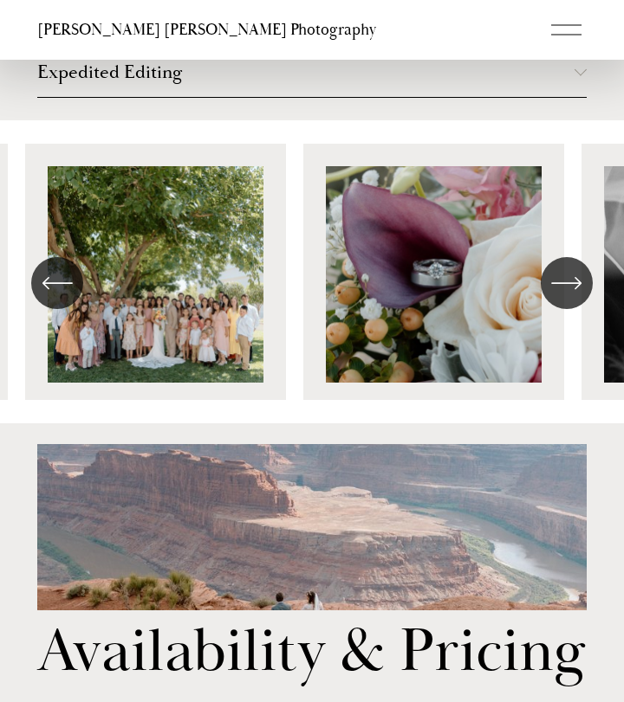
click at [559, 268] on icon "\a \a \a Next\a \a" at bounding box center [566, 283] width 31 height 31
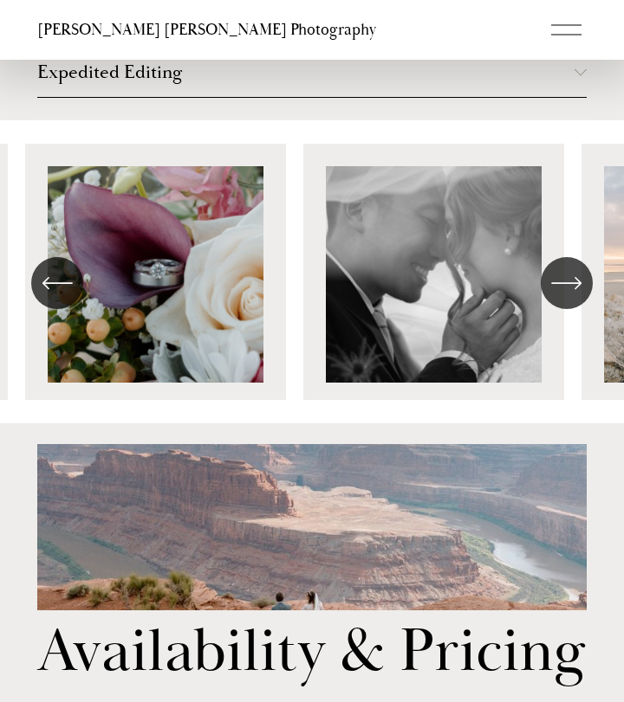
click at [559, 268] on icon "\a \a \a Next\a \a" at bounding box center [566, 283] width 31 height 31
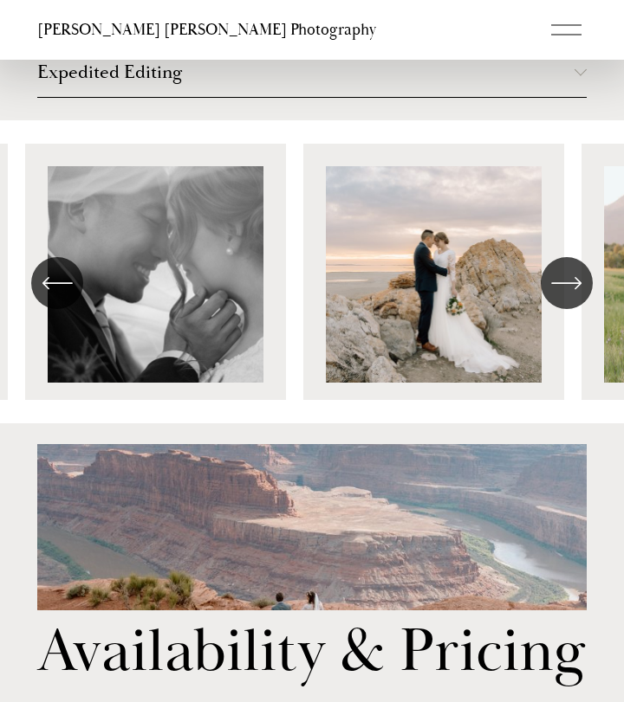
click at [559, 268] on icon "\a \a \a Next\a \a" at bounding box center [566, 283] width 31 height 31
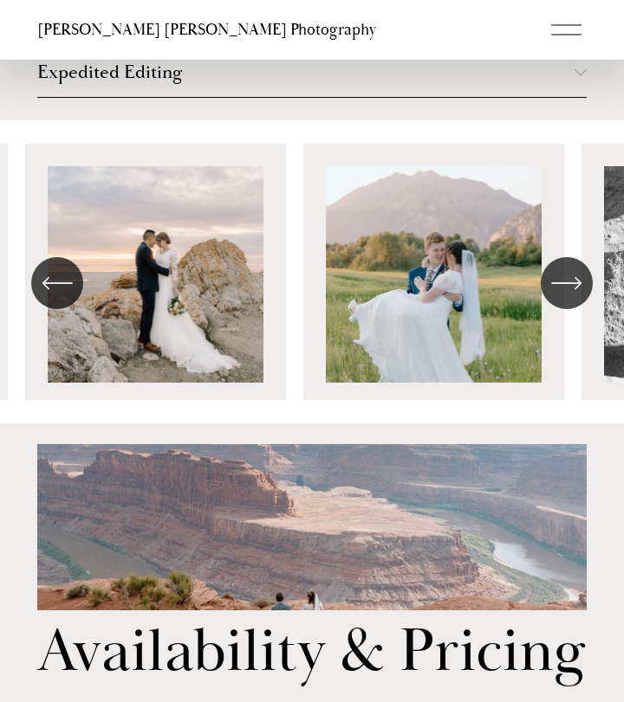
click at [559, 268] on icon "\a \a \a Next\a \a" at bounding box center [566, 283] width 31 height 31
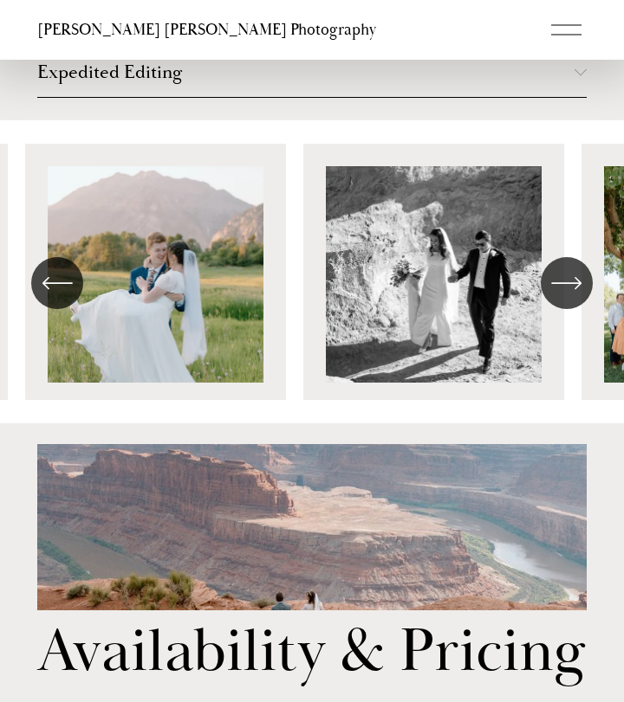
click at [559, 268] on icon "\a \a \a Next\a \a" at bounding box center [566, 283] width 31 height 31
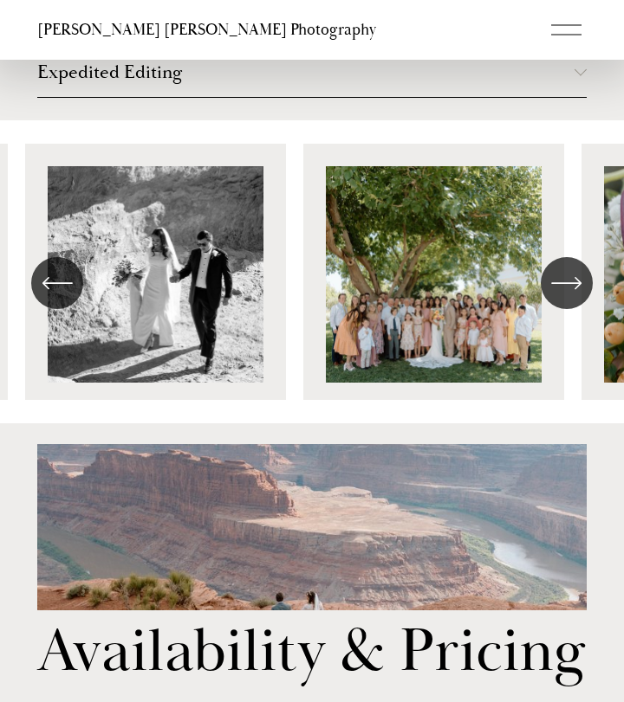
click at [559, 268] on icon "\a \a \a Next\a \a" at bounding box center [566, 283] width 31 height 31
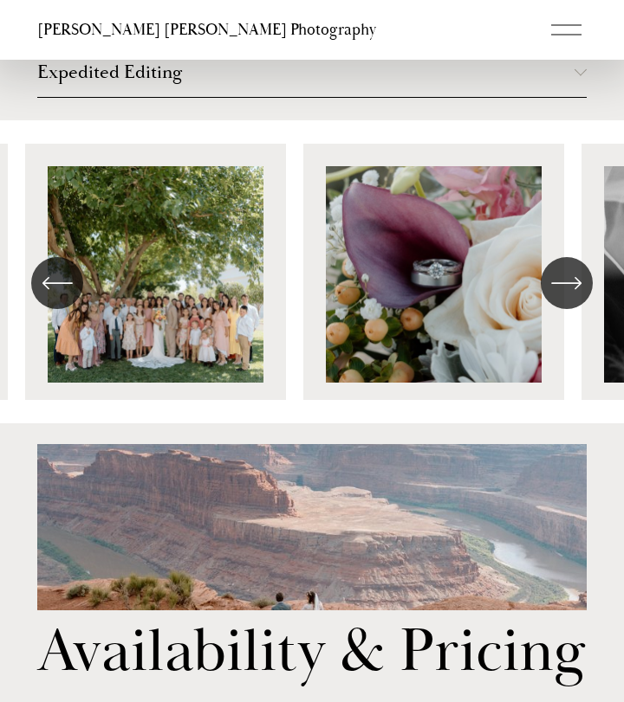
click at [559, 268] on icon "\a \a \a Next\a \a" at bounding box center [566, 283] width 31 height 31
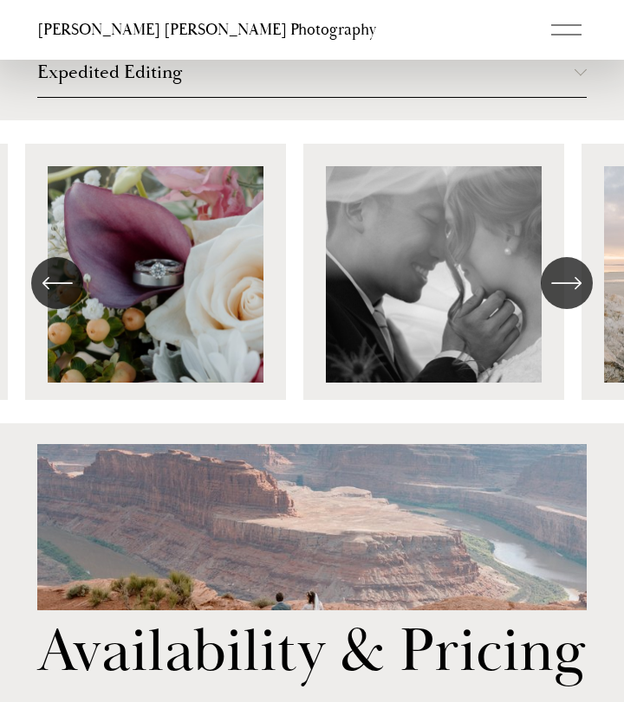
click at [559, 268] on icon "\a \a \a Next\a \a" at bounding box center [566, 283] width 31 height 31
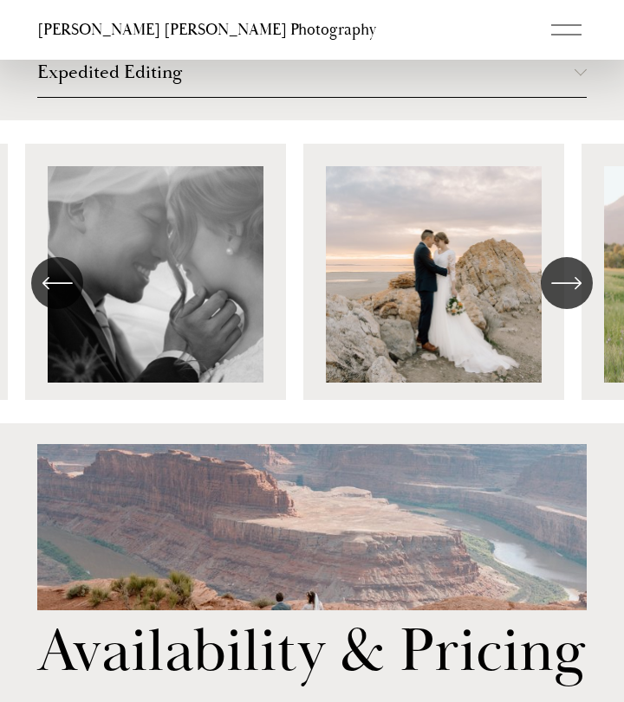
click at [559, 268] on icon "\a \a \a Next\a \a" at bounding box center [566, 283] width 31 height 31
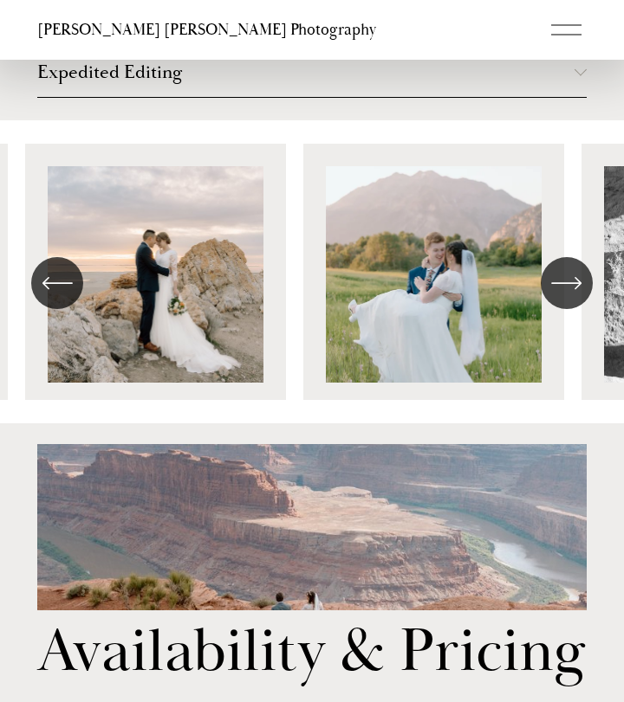
click at [559, 268] on icon "\a \a \a Next\a \a" at bounding box center [566, 283] width 31 height 31
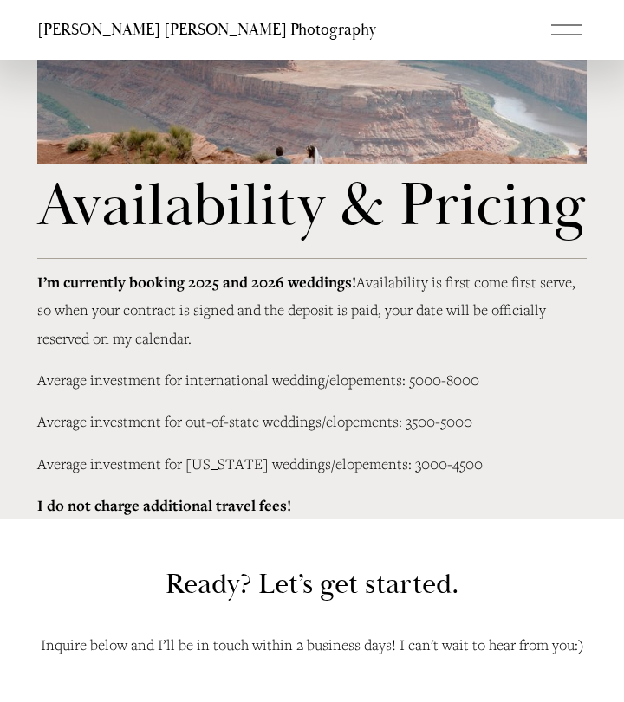
scroll to position [4405, 0]
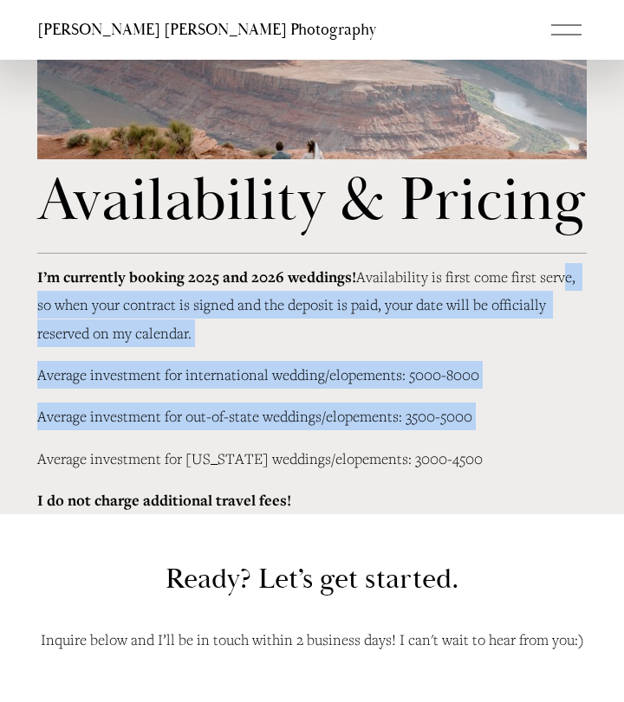
drag, startPoint x: 559, startPoint y: 267, endPoint x: 533, endPoint y: 443, distance: 177.6
click at [533, 443] on div "I’m currently booking 2025 and 2026 weddings! Availability is first come first …" at bounding box center [311, 388] width 549 height 251
click at [533, 445] on p "Average investment for [US_STATE] weddings/elopements: 3000-4500" at bounding box center [311, 459] width 549 height 28
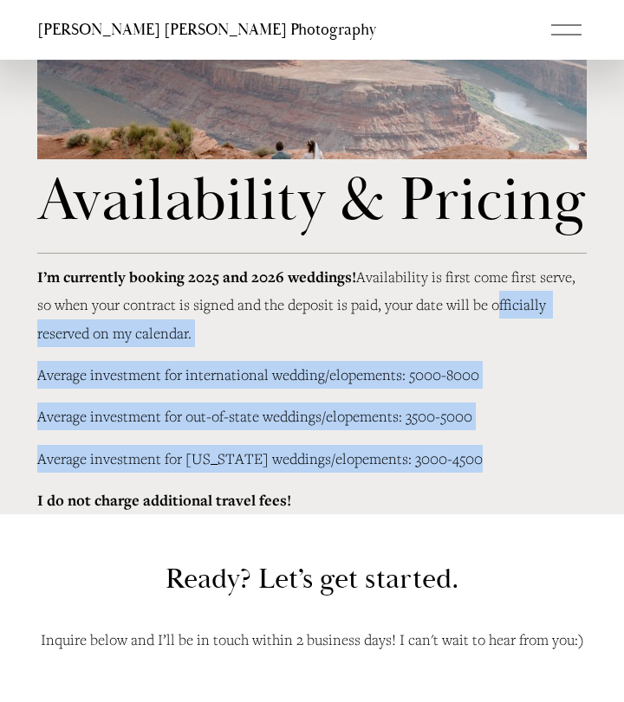
drag, startPoint x: 533, startPoint y: 443, endPoint x: 527, endPoint y: 307, distance: 135.2
click at [527, 307] on div "I’m currently booking 2025 and 2026 weddings! Availability is first come first …" at bounding box center [311, 388] width 549 height 251
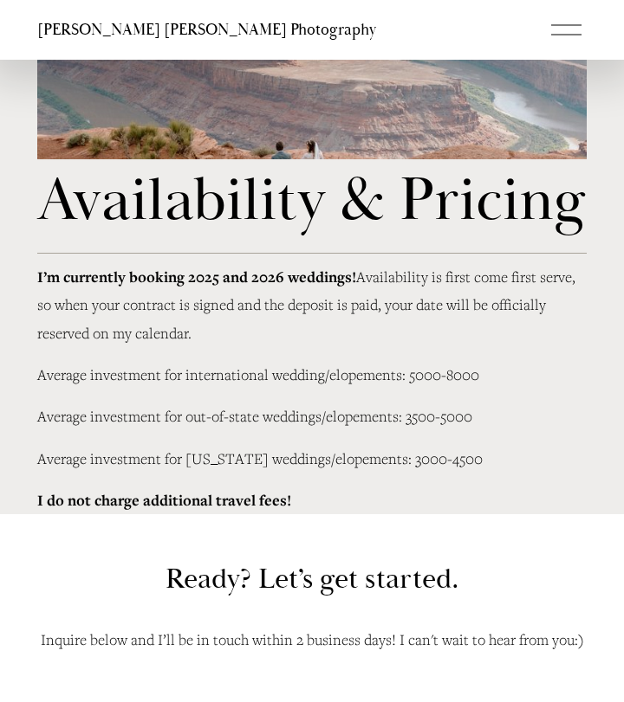
drag, startPoint x: 520, startPoint y: 344, endPoint x: 501, endPoint y: 457, distance: 115.2
click at [501, 457] on div "I’m currently booking 2025 and 2026 weddings! Availability is first come first …" at bounding box center [311, 388] width 549 height 251
drag, startPoint x: 488, startPoint y: 478, endPoint x: 507, endPoint y: 341, distance: 138.2
click at [507, 341] on div "I’m currently booking 2025 and 2026 weddings! Availability is first come first …" at bounding box center [311, 388] width 549 height 251
click at [507, 368] on p "Average investment for international wedding/elopements: 5000-8000" at bounding box center [311, 375] width 549 height 28
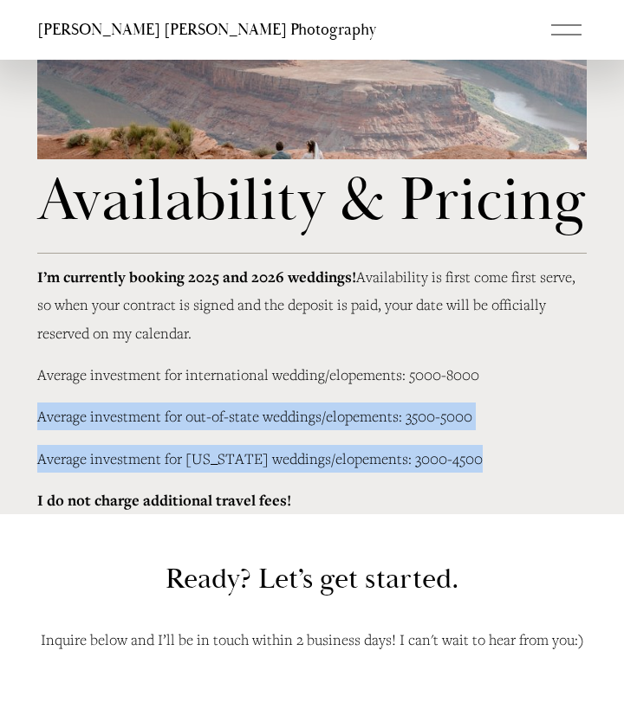
drag, startPoint x: 507, startPoint y: 368, endPoint x: 495, endPoint y: 465, distance: 97.6
click at [495, 465] on div "I’m currently booking 2025 and 2026 weddings! Availability is first come first …" at bounding box center [311, 388] width 549 height 251
click at [495, 465] on p "Average investment for [US_STATE] weddings/elopements: 3000-4500" at bounding box center [311, 459] width 549 height 28
drag, startPoint x: 495, startPoint y: 465, endPoint x: 494, endPoint y: 344, distance: 121.3
click at [494, 344] on div "I’m currently booking 2025 and 2026 weddings! Availability is first come first …" at bounding box center [311, 388] width 549 height 251
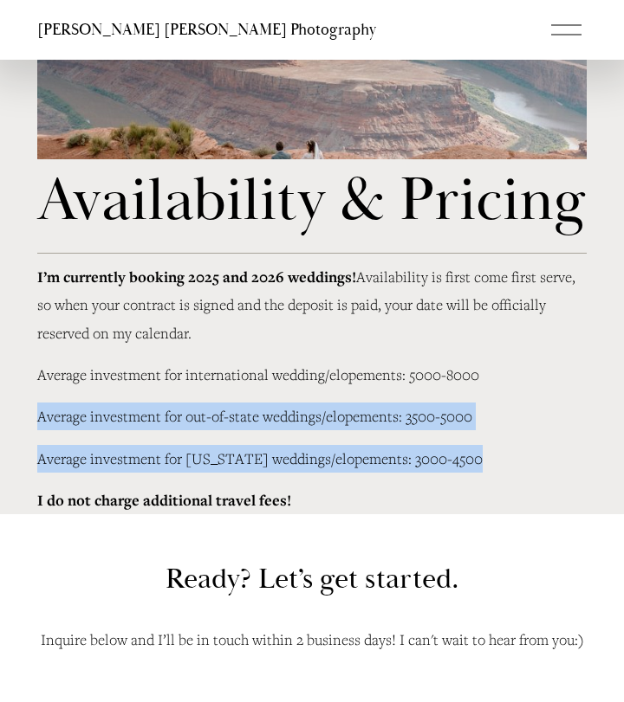
click at [494, 344] on p "I’m currently booking 2025 and 2026 weddings! Availability is first come first …" at bounding box center [311, 305] width 549 height 84
drag, startPoint x: 494, startPoint y: 344, endPoint x: 476, endPoint y: 450, distance: 107.9
click at [476, 450] on div "I’m currently booking 2025 and 2026 weddings! Availability is first come first …" at bounding box center [311, 388] width 549 height 251
click at [476, 450] on p "Average investment for [US_STATE] weddings/elopements: 3000-4500" at bounding box center [311, 459] width 549 height 28
drag, startPoint x: 476, startPoint y: 450, endPoint x: 480, endPoint y: 331, distance: 119.6
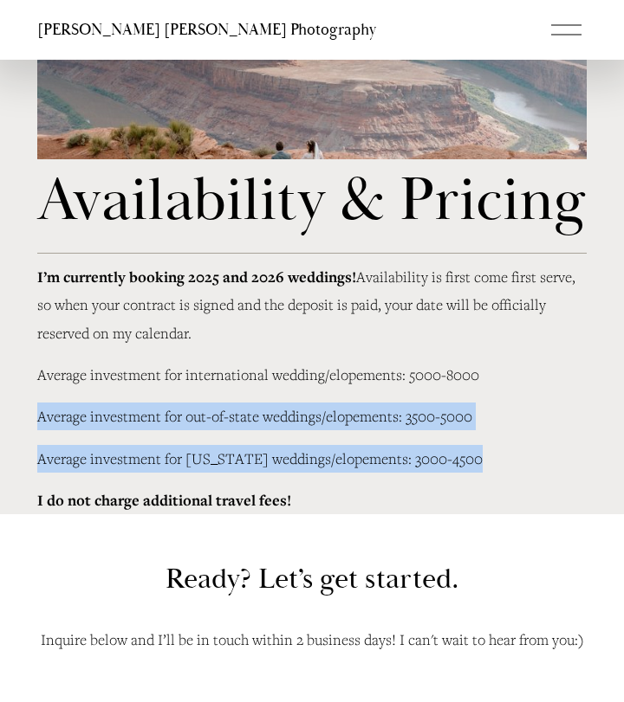
click at [480, 331] on div "I’m currently booking 2025 and 2026 weddings! Availability is first come first …" at bounding box center [311, 388] width 549 height 251
click at [480, 331] on p "I’m currently booking 2025 and 2026 weddings! Availability is first come first …" at bounding box center [311, 305] width 549 height 84
drag, startPoint x: 480, startPoint y: 331, endPoint x: 469, endPoint y: 462, distance: 131.3
click at [469, 462] on div "I’m currently booking 2025 and 2026 weddings! Availability is first come first …" at bounding box center [311, 388] width 549 height 251
click at [469, 462] on p "Average investment for [US_STATE] weddings/elopements: 3000-4500" at bounding box center [311, 459] width 549 height 28
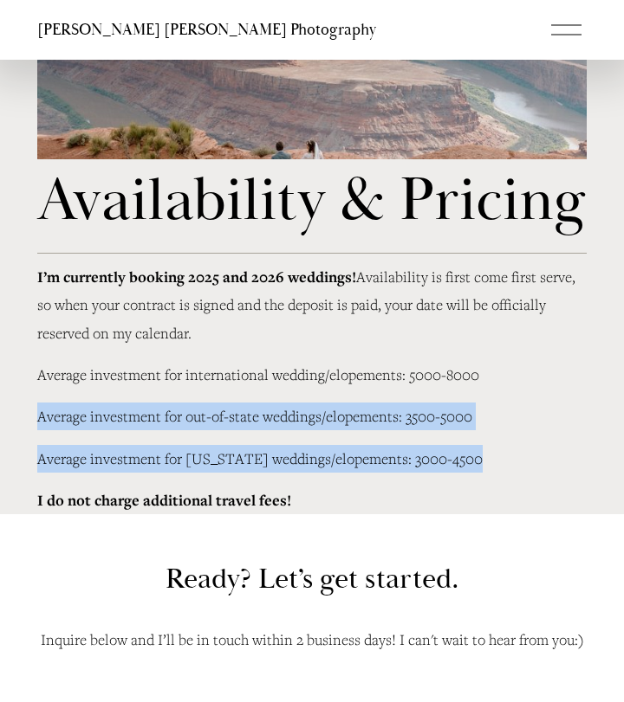
drag, startPoint x: 469, startPoint y: 462, endPoint x: 468, endPoint y: 337, distance: 124.7
click at [468, 337] on div "I’m currently booking 2025 and 2026 weddings! Availability is first come first …" at bounding box center [311, 388] width 549 height 251
click at [468, 337] on p "I’m currently booking 2025 and 2026 weddings! Availability is first come first …" at bounding box center [311, 305] width 549 height 84
drag, startPoint x: 468, startPoint y: 337, endPoint x: 467, endPoint y: 431, distance: 94.4
click at [467, 431] on div "I’m currently booking 2025 and 2026 weddings! Availability is first come first …" at bounding box center [311, 388] width 549 height 251
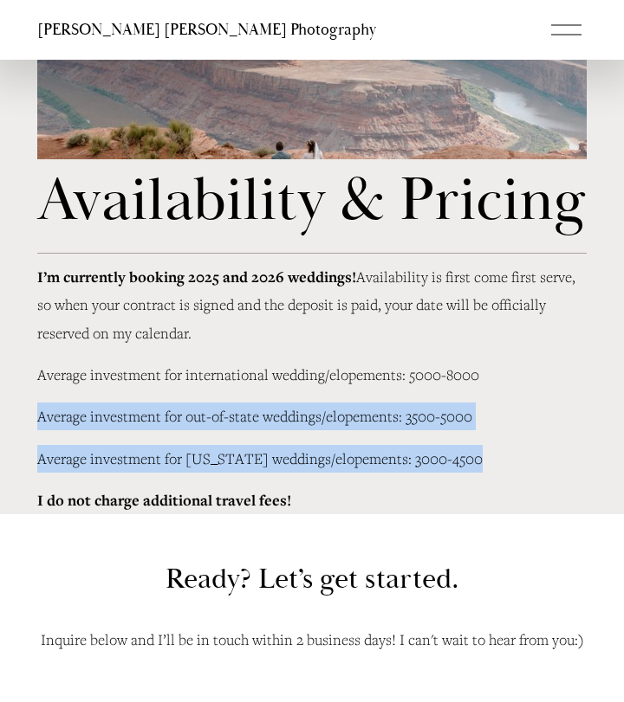
click at [467, 431] on div "I’m currently booking 2025 and 2026 weddings! Availability is first come first …" at bounding box center [311, 388] width 549 height 251
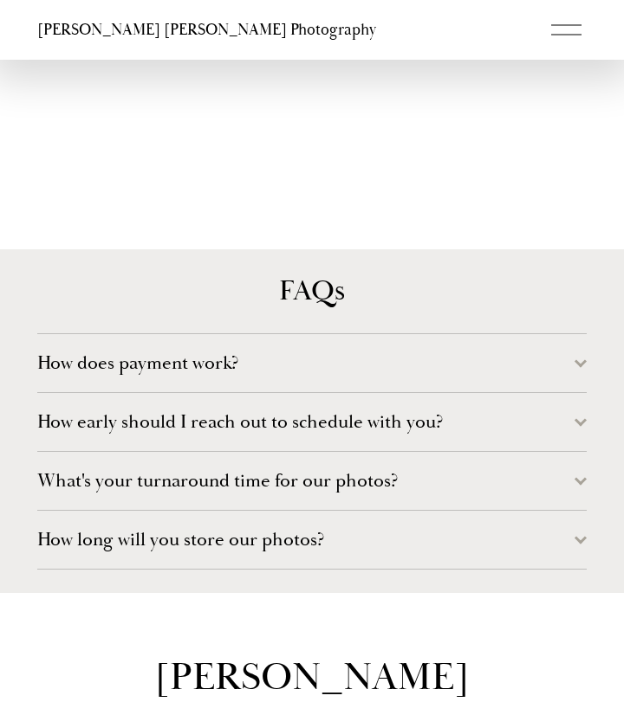
scroll to position [6528, 0]
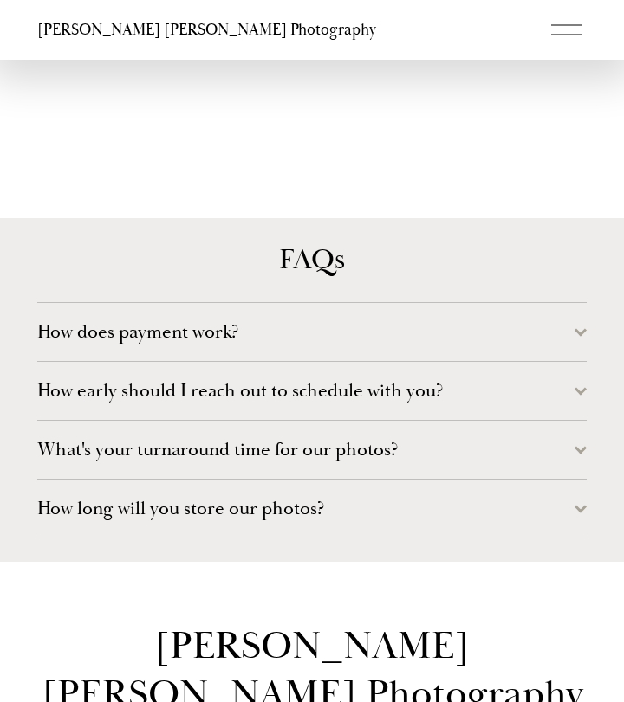
click at [448, 348] on button "How does payment work?" at bounding box center [311, 332] width 549 height 58
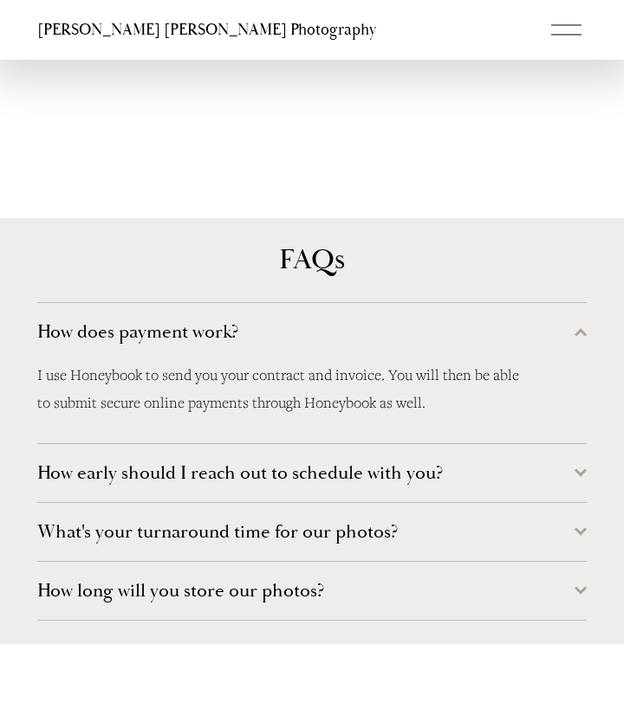
click at [448, 348] on button "How does payment work?" at bounding box center [311, 332] width 549 height 58
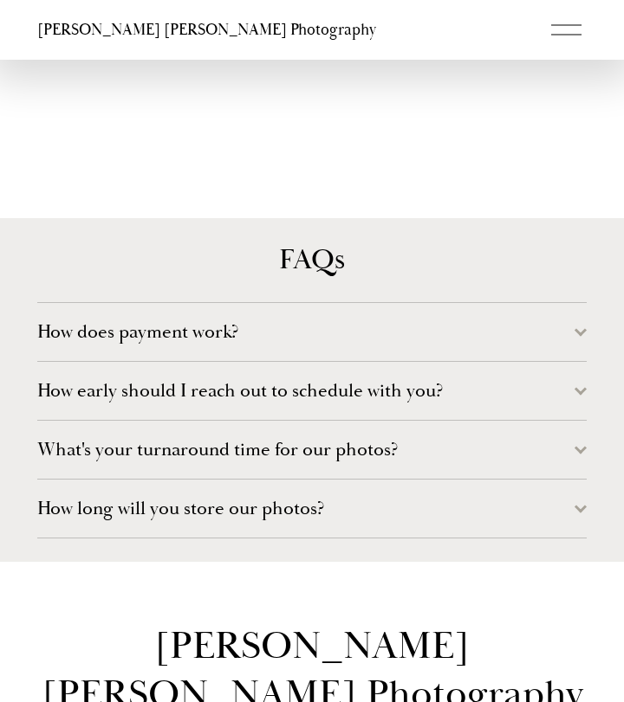
click at [443, 395] on span "How early should I reach out to schedule with you?" at bounding box center [305, 390] width 537 height 23
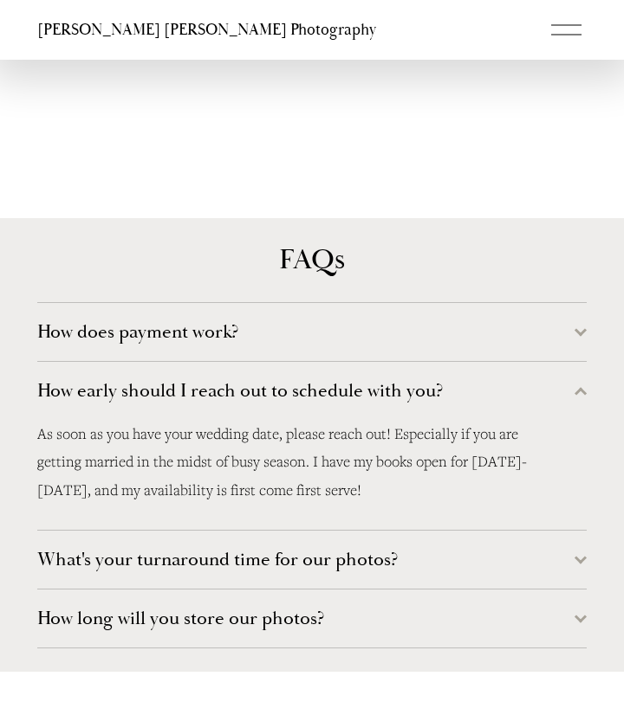
click at [443, 395] on span "How early should I reach out to schedule with you?" at bounding box center [305, 390] width 537 height 23
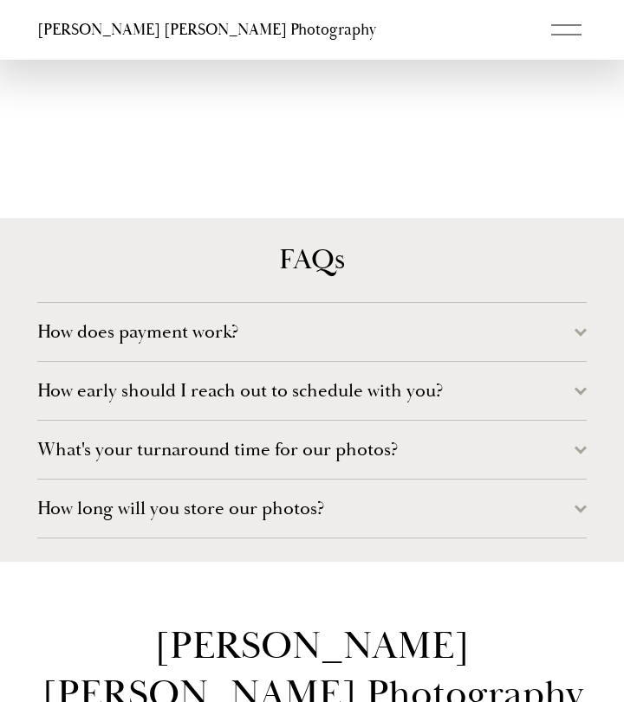
click at [430, 438] on span "What's your turnaround time for our photos?" at bounding box center [305, 449] width 537 height 23
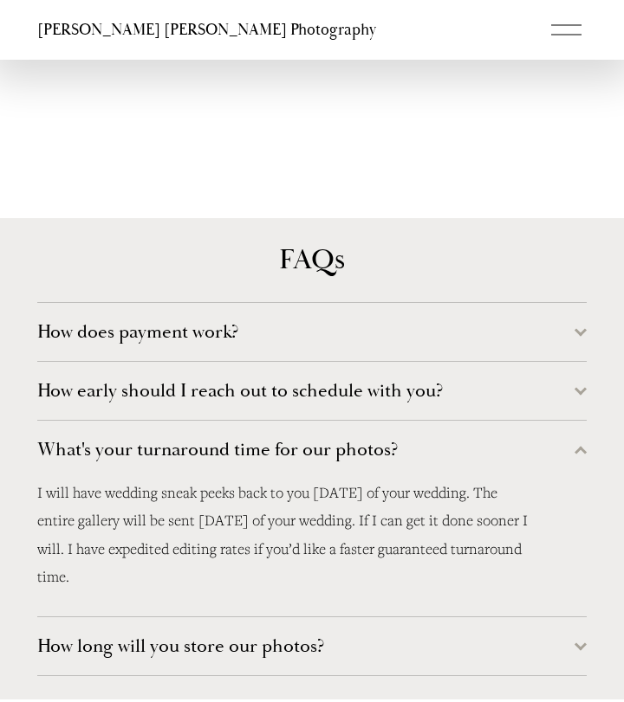
click at [430, 438] on span "What's your turnaround time for our photos?" at bounding box center [305, 449] width 537 height 23
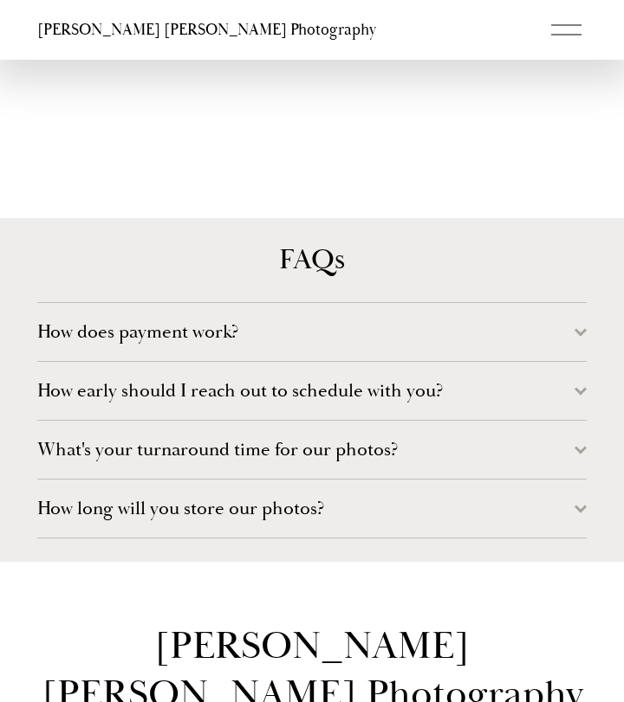
click at [408, 497] on span "How long will you store our photos?" at bounding box center [305, 508] width 537 height 23
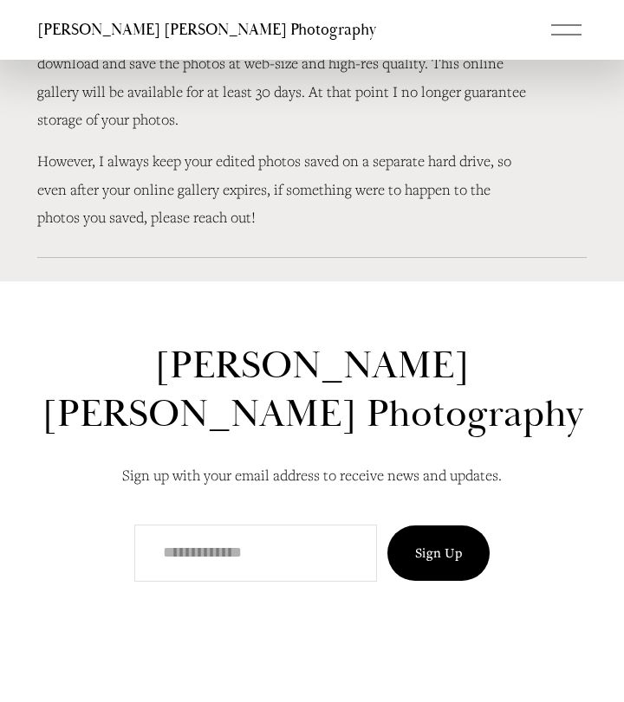
scroll to position [7127, 0]
